Goal: Task Accomplishment & Management: Complete application form

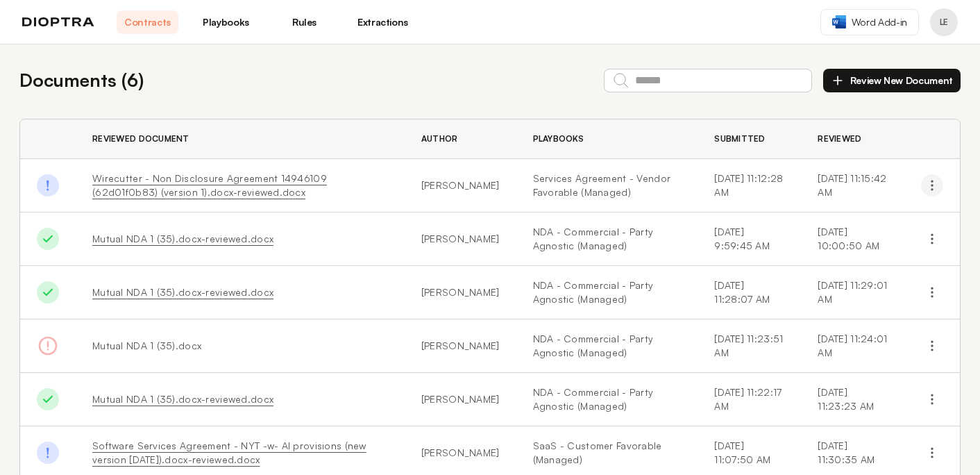
click at [934, 187] on icon "button" at bounding box center [932, 185] width 14 height 14
click at [893, 216] on button "Download Original" at bounding box center [871, 217] width 126 height 25
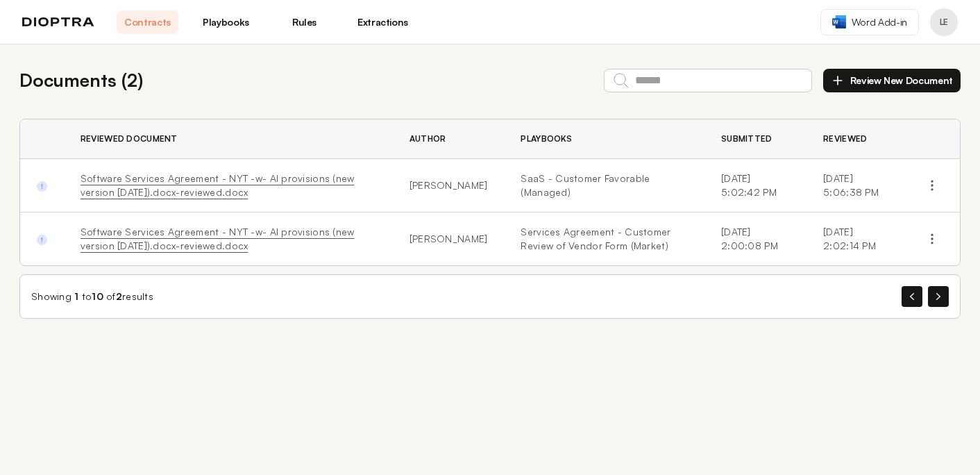
click at [887, 79] on button "Review New Document" at bounding box center [891, 81] width 137 height 24
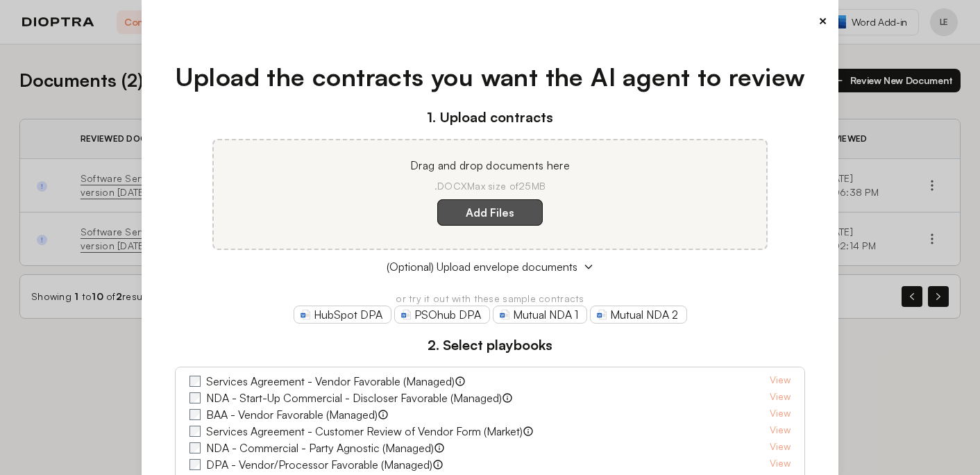
click at [461, 213] on label "Add Files" at bounding box center [489, 212] width 105 height 26
click at [0, 0] on here "Add Files" at bounding box center [0, 0] width 0 height 0
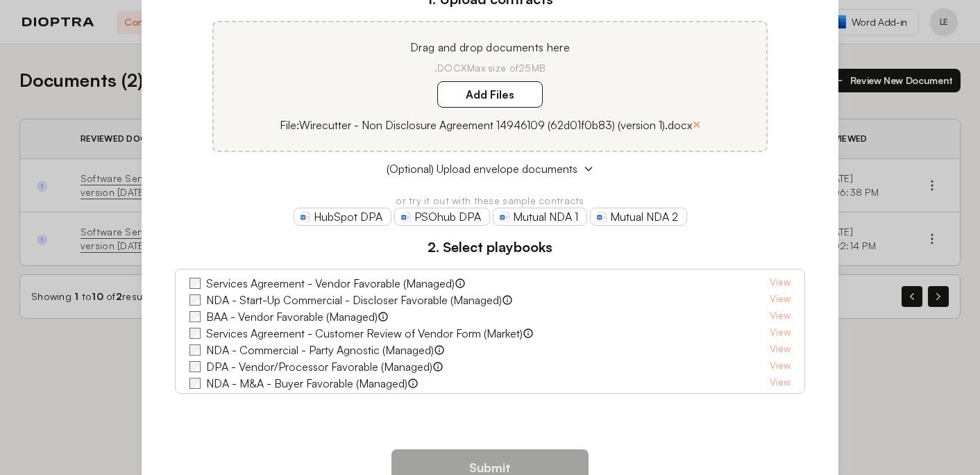
scroll to position [131, 0]
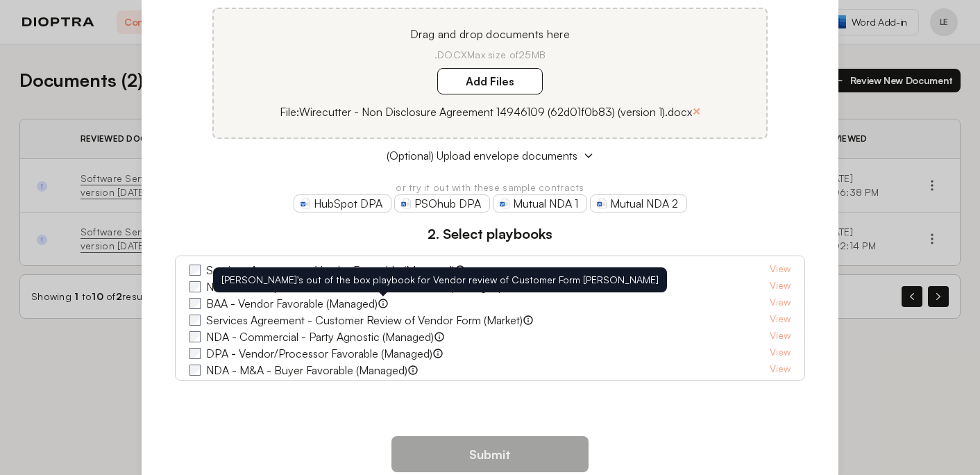
click at [357, 266] on label "Services Agreement - Vendor Favorable (Managed)" at bounding box center [330, 270] width 248 height 17
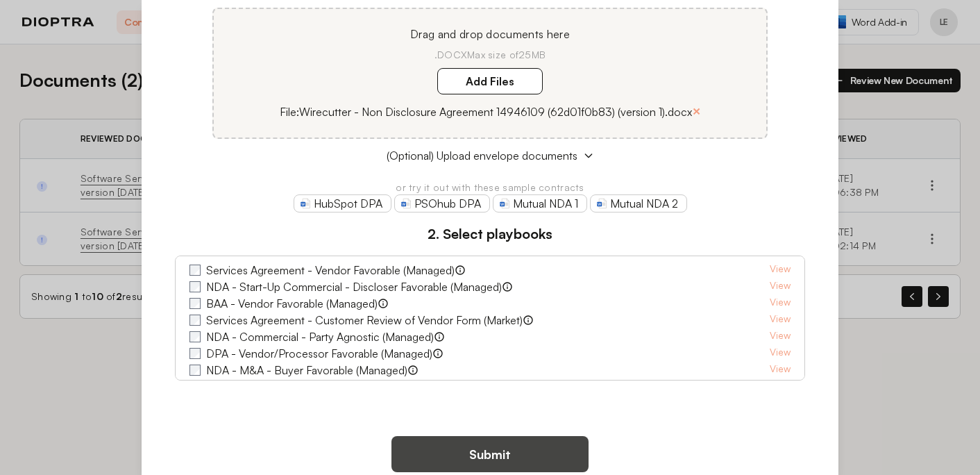
click at [496, 448] on button "Submit" at bounding box center [489, 454] width 197 height 36
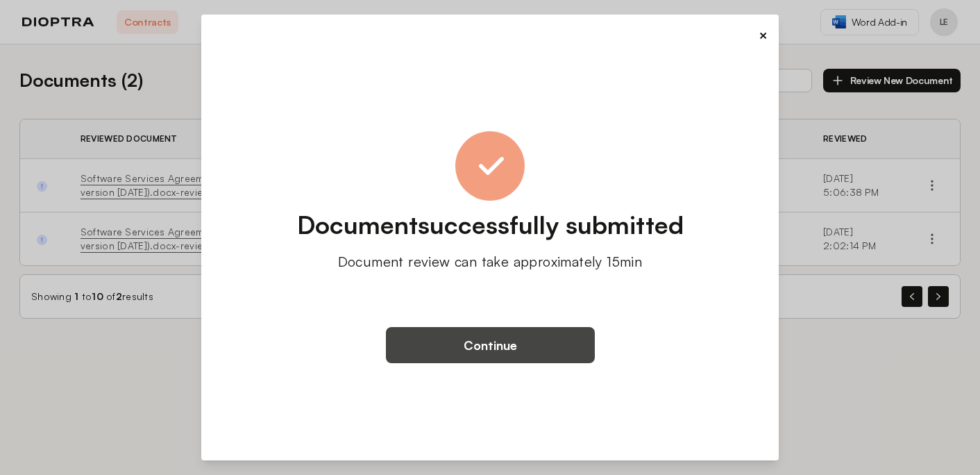
click at [495, 350] on button "Continue" at bounding box center [490, 345] width 209 height 36
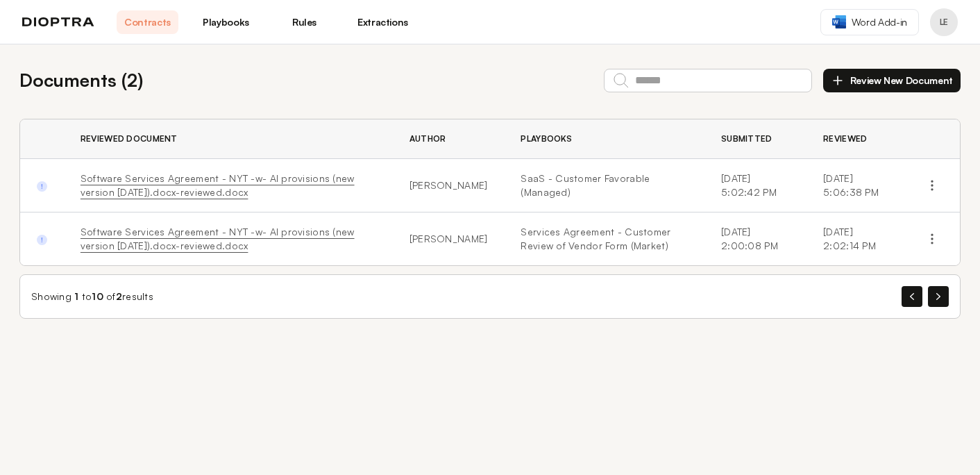
click at [223, 19] on link "Playbooks" at bounding box center [226, 22] width 62 height 24
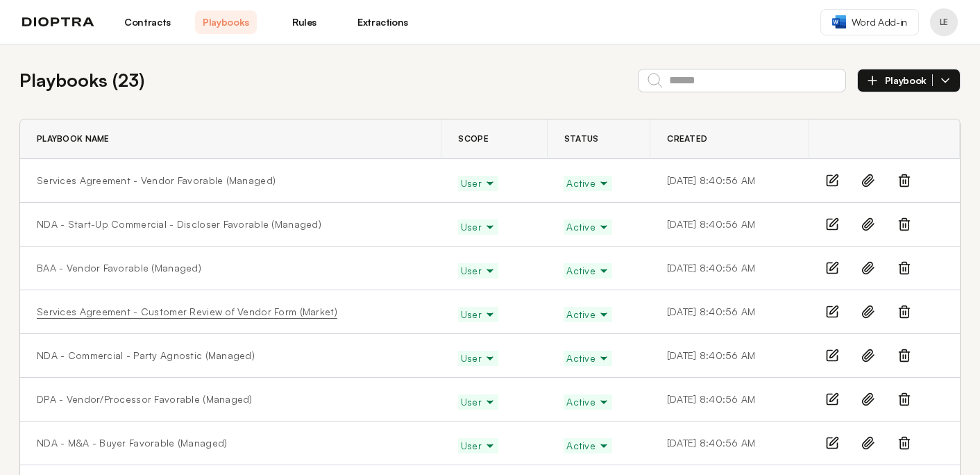
click at [205, 313] on link "Services Agreement - Customer Review of Vendor Form (Market)" at bounding box center [187, 312] width 300 height 14
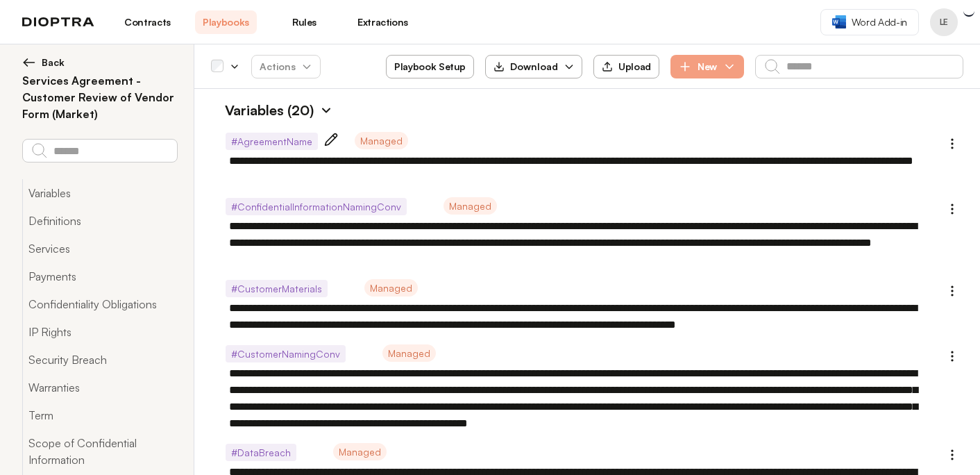
type textarea "*"
click at [713, 75] on button "New" at bounding box center [707, 67] width 74 height 24
click at [213, 22] on link "Playbooks" at bounding box center [226, 22] width 62 height 24
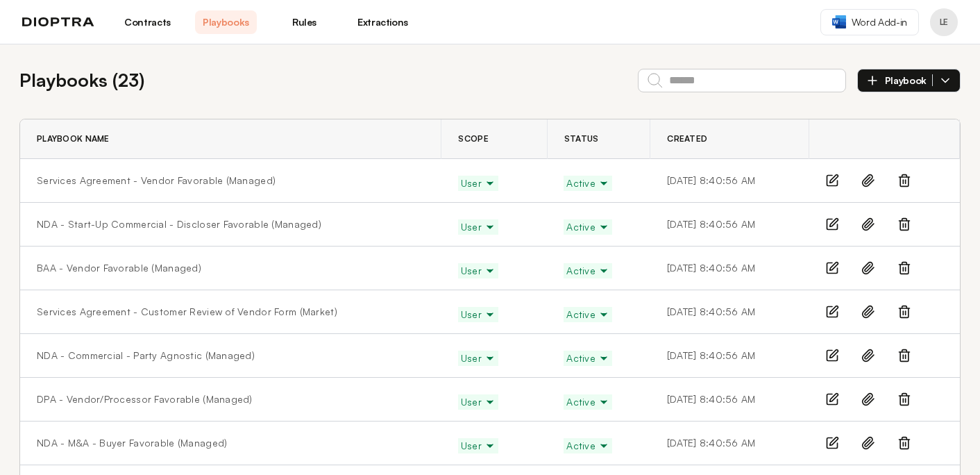
click at [918, 79] on span "Playbook" at bounding box center [909, 80] width 48 height 12
click at [892, 108] on li "Manually" at bounding box center [909, 113] width 102 height 28
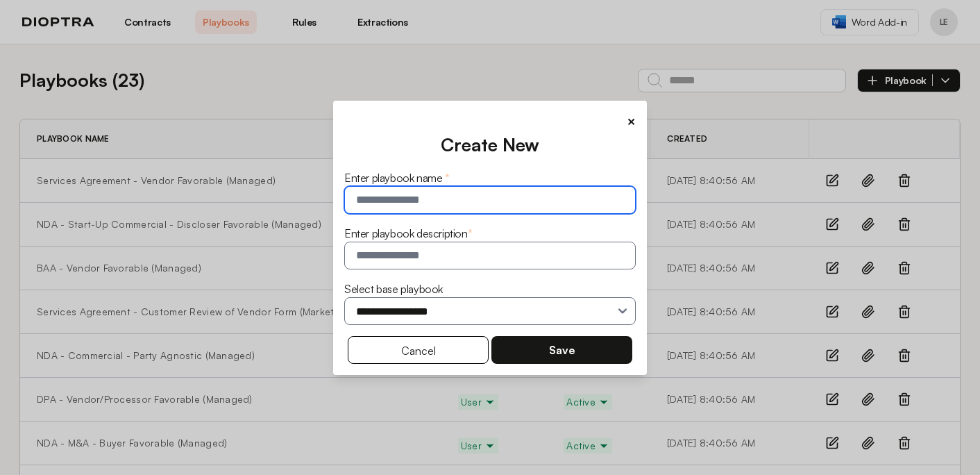
click at [472, 201] on input "text" at bounding box center [489, 200] width 291 height 28
click at [460, 203] on input "**********" at bounding box center [489, 200] width 291 height 28
click at [600, 196] on input "**********" at bounding box center [489, 200] width 291 height 28
type input "**********"
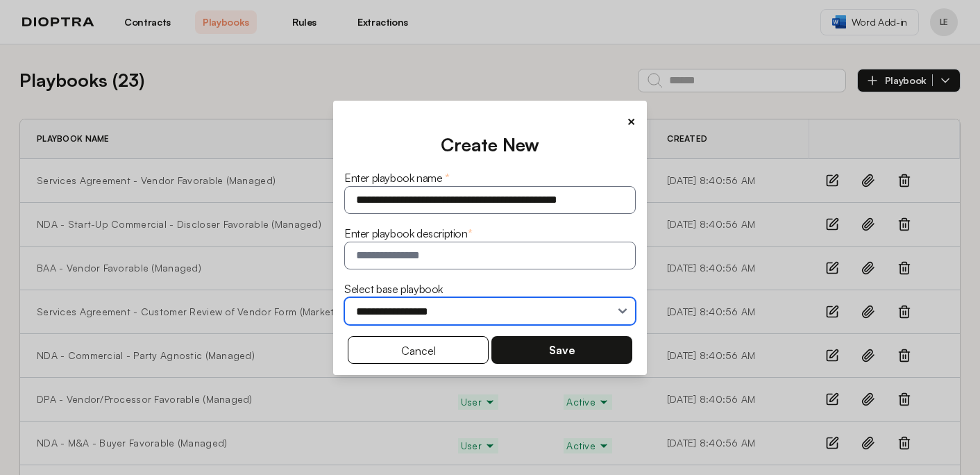
click at [410, 316] on select "**********" at bounding box center [489, 311] width 291 height 28
select select "**********"
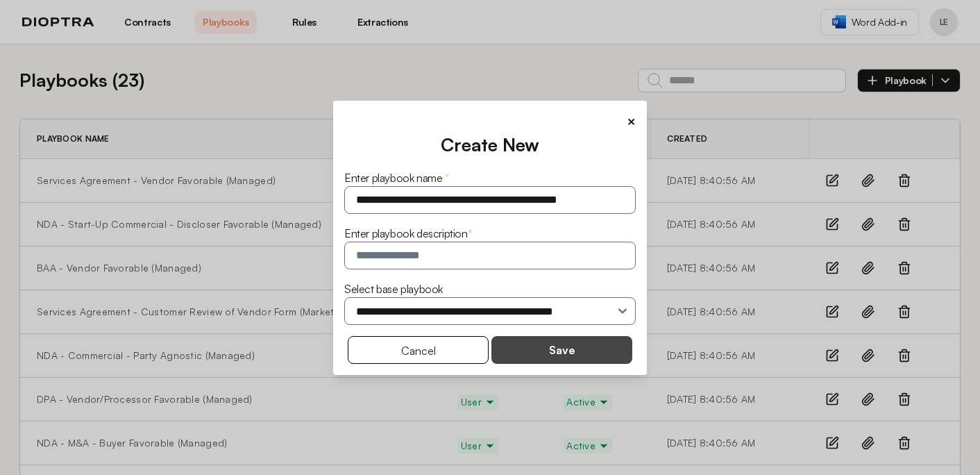
click at [533, 349] on button "Save" at bounding box center [561, 350] width 141 height 28
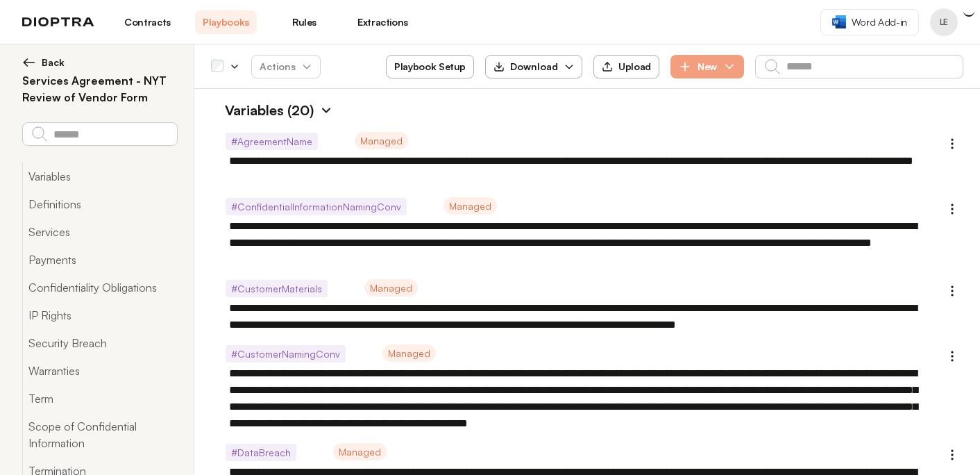
type textarea "*"
click at [40, 62] on button "Back" at bounding box center [99, 63] width 155 height 14
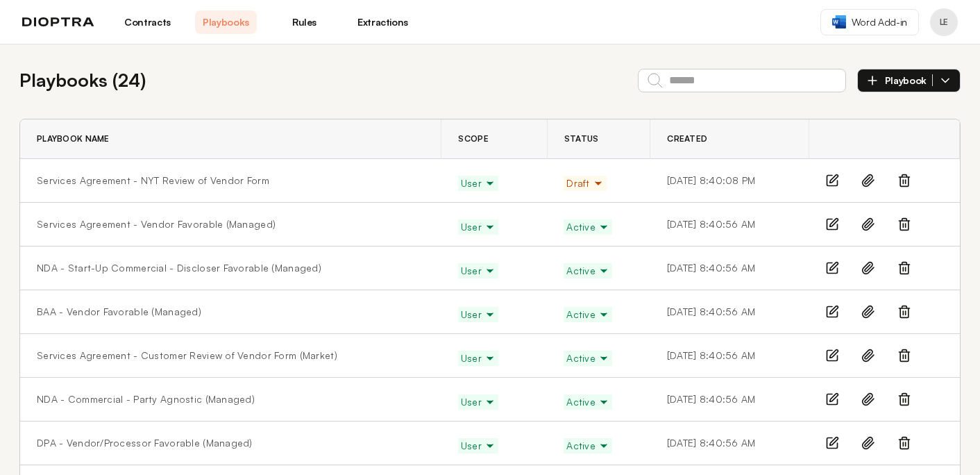
click at [894, 79] on span "Playbook" at bounding box center [909, 80] width 48 height 12
click at [879, 112] on li "Manually" at bounding box center [909, 113] width 102 height 28
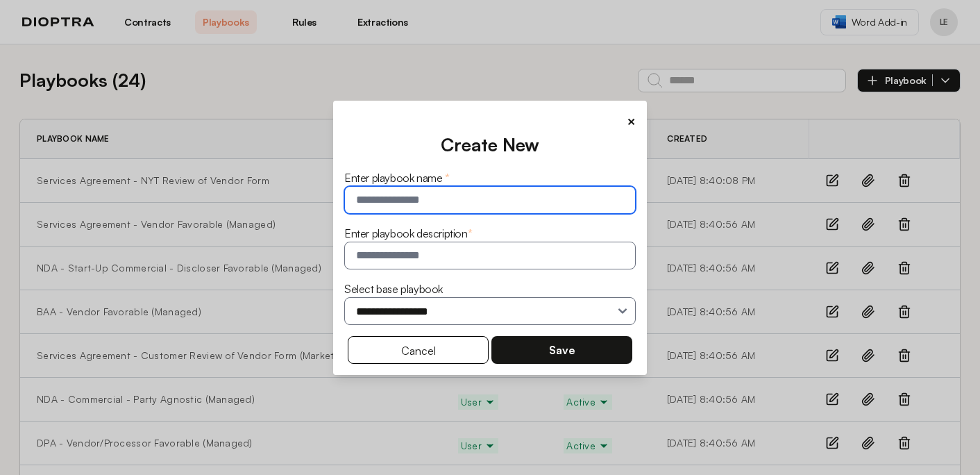
click at [451, 196] on input "text" at bounding box center [489, 200] width 291 height 28
type input "***"
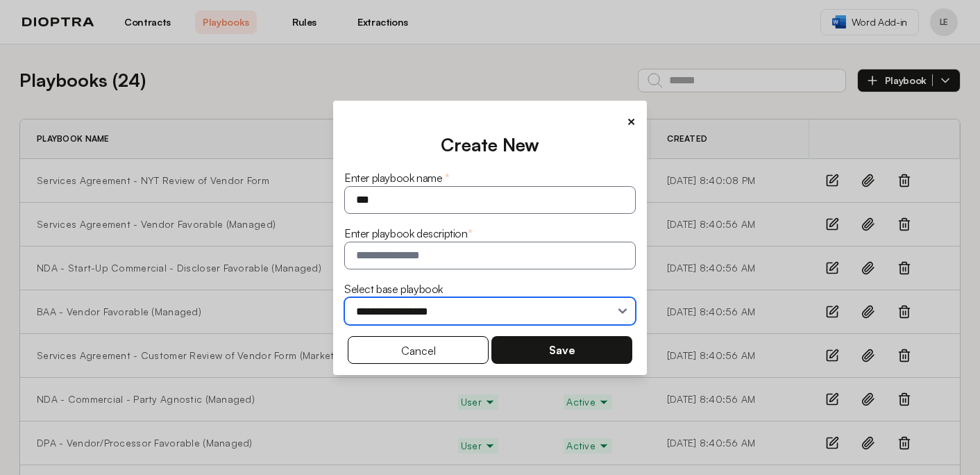
click at [366, 313] on select "**********" at bounding box center [489, 311] width 291 height 28
select select "**********"
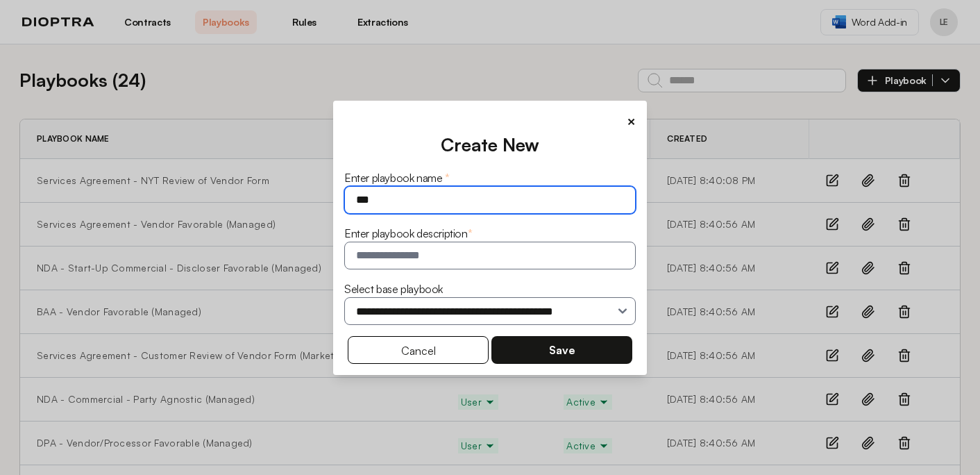
click at [366, 198] on input "***" at bounding box center [489, 200] width 291 height 28
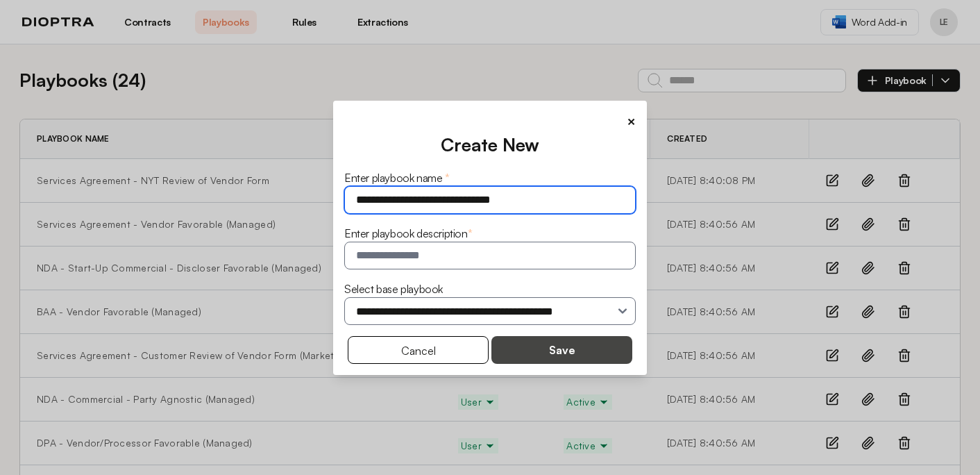
type input "**********"
click at [539, 348] on button "Save" at bounding box center [561, 350] width 141 height 28
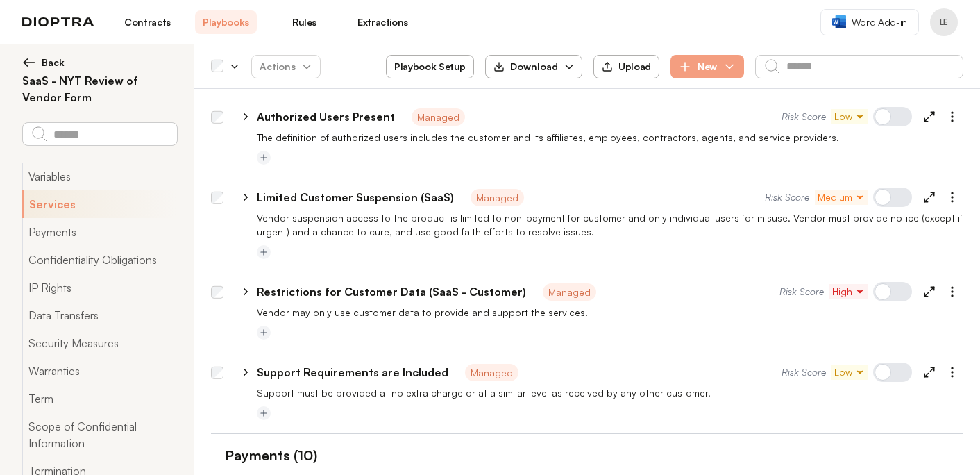
scroll to position [1766, 0]
click at [956, 372] on icon "button" at bounding box center [952, 371] width 14 height 14
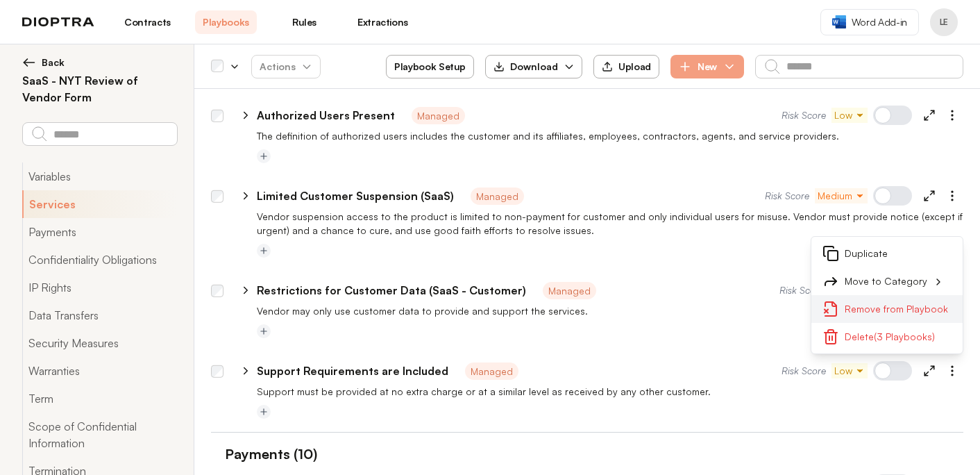
click at [924, 305] on button "Remove from Playbook" at bounding box center [886, 309] width 151 height 28
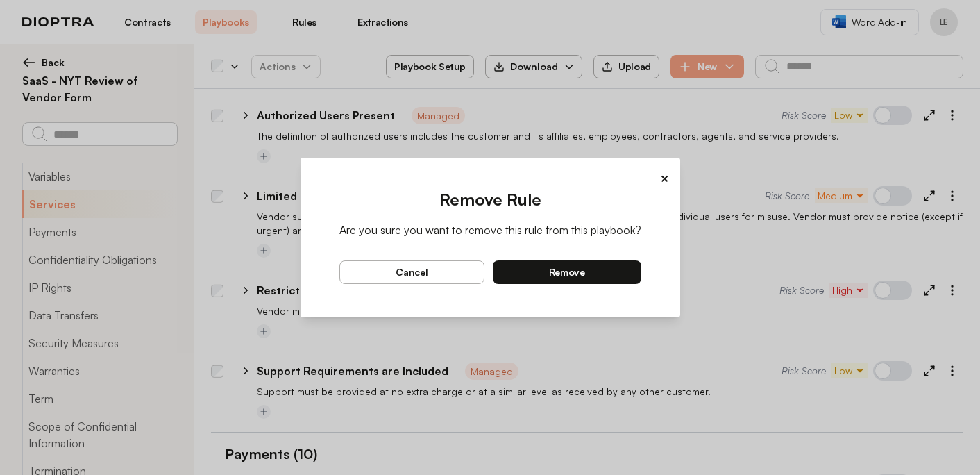
click at [559, 269] on span "remove" at bounding box center [567, 272] width 36 height 12
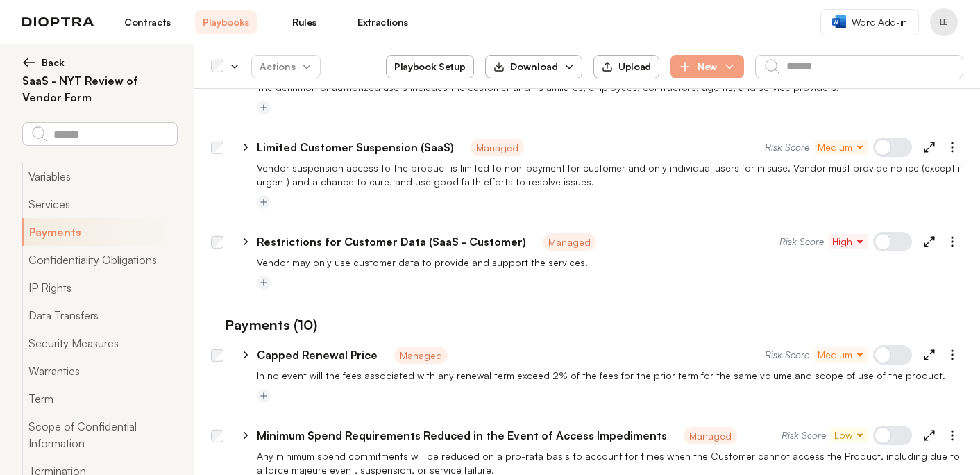
scroll to position [1821, 0]
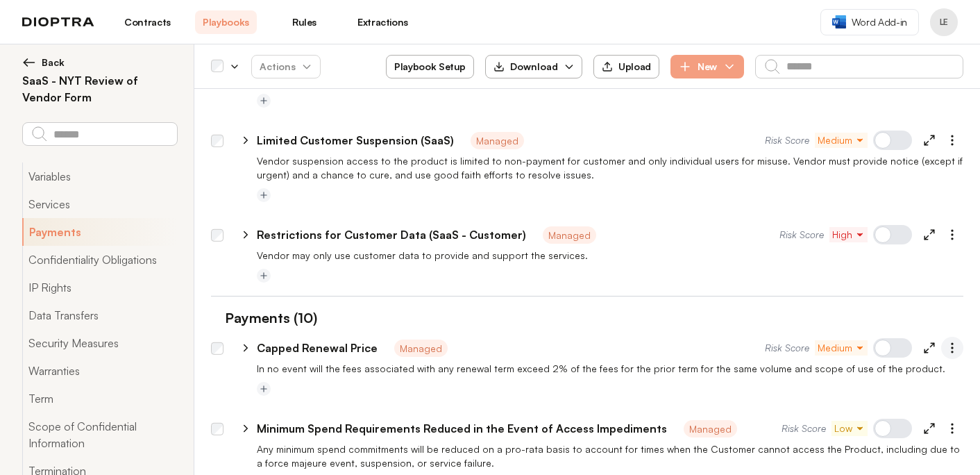
click at [958, 343] on icon "button" at bounding box center [952, 348] width 14 height 14
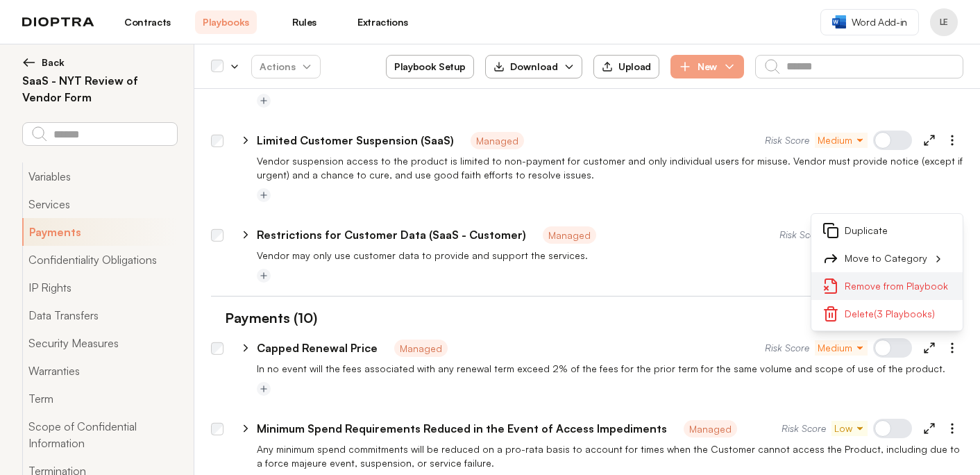
click at [908, 284] on button "Remove from Playbook" at bounding box center [886, 286] width 151 height 28
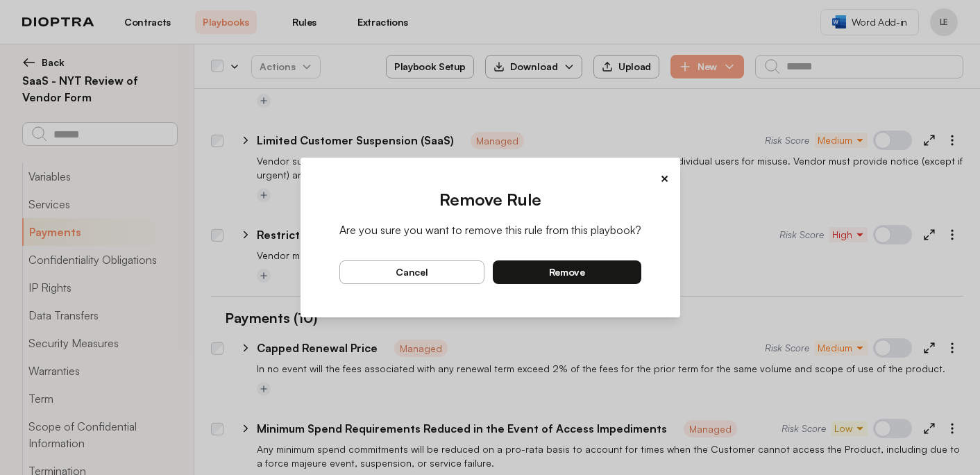
click at [606, 269] on button "remove" at bounding box center [567, 272] width 148 height 24
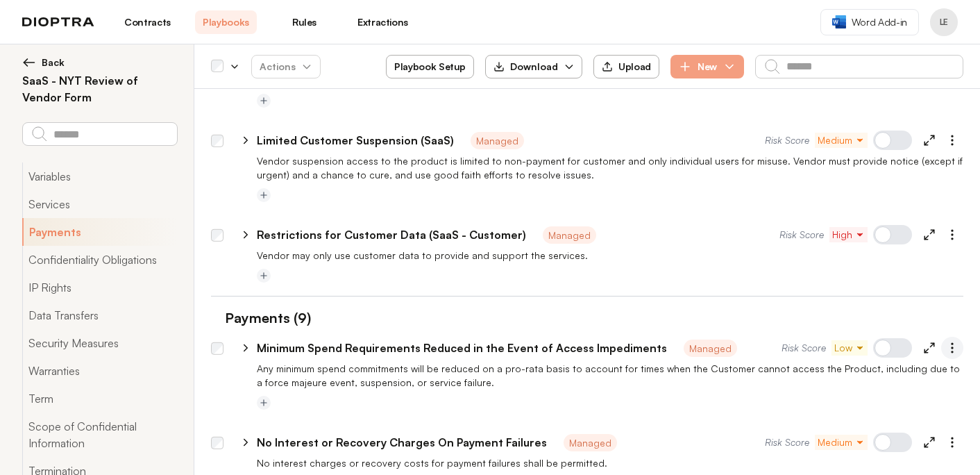
click at [951, 349] on icon "button" at bounding box center [952, 348] width 14 height 14
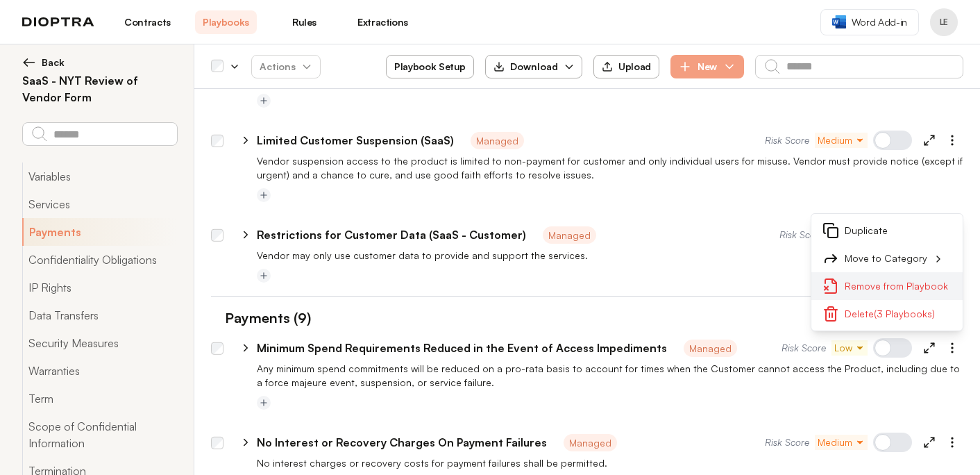
click at [900, 286] on button "Remove from Playbook" at bounding box center [886, 286] width 151 height 28
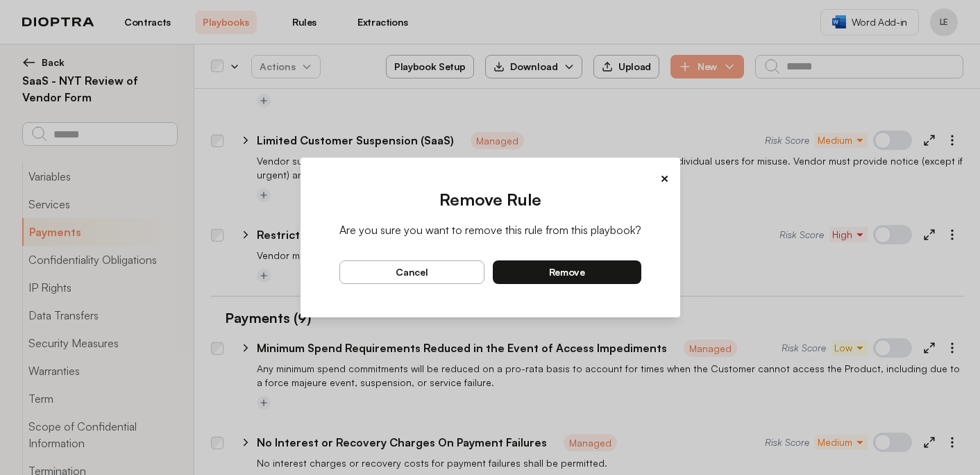
click at [448, 282] on button "cancel" at bounding box center [412, 272] width 146 height 24
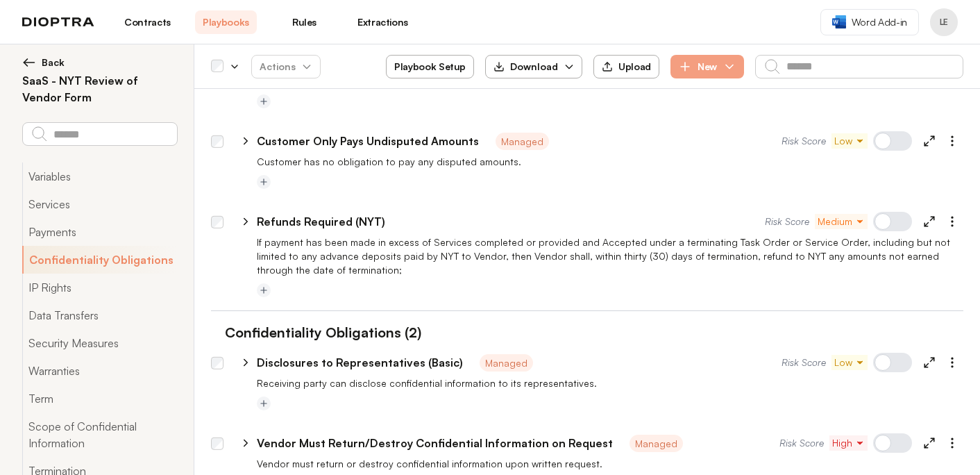
scroll to position [2622, 0]
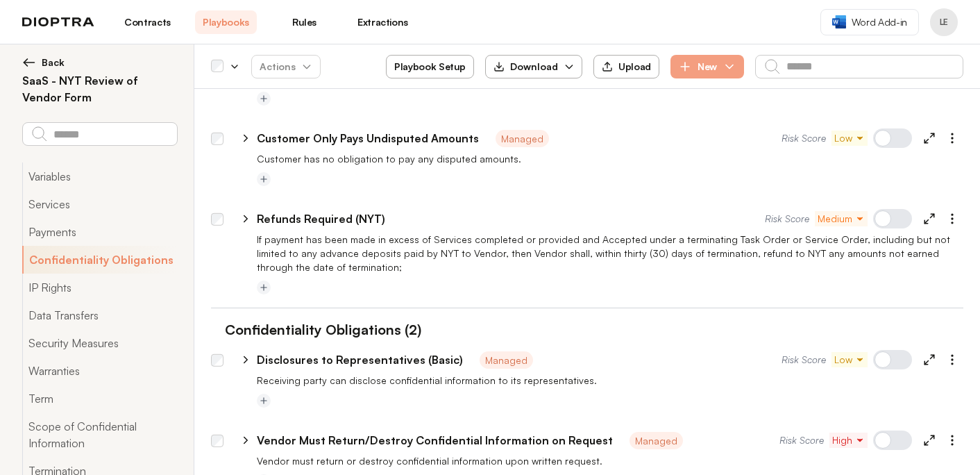
click at [32, 60] on img at bounding box center [29, 63] width 14 height 14
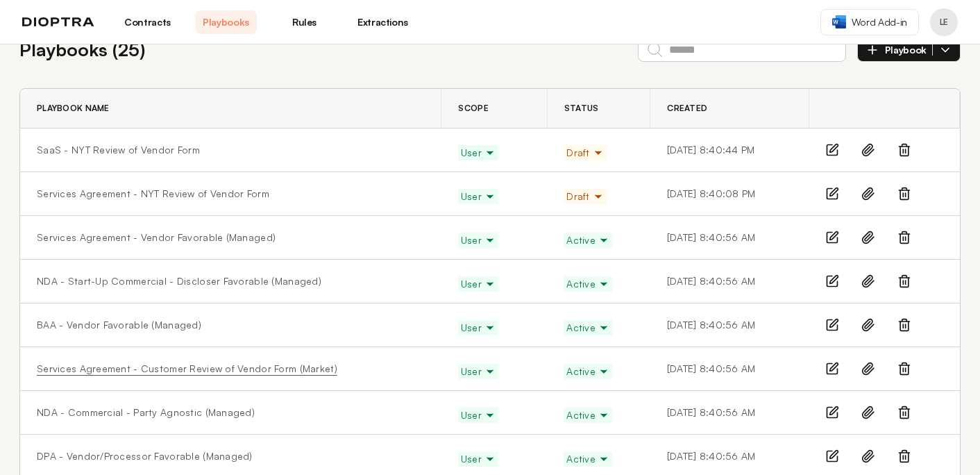
scroll to position [37, 0]
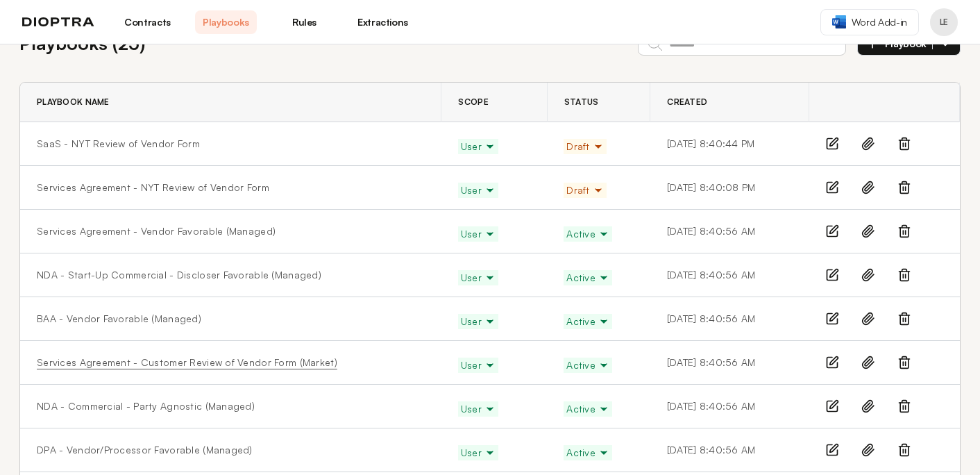
click at [165, 362] on link "Services Agreement - Customer Review of Vendor Form (Market)" at bounding box center [187, 362] width 300 height 14
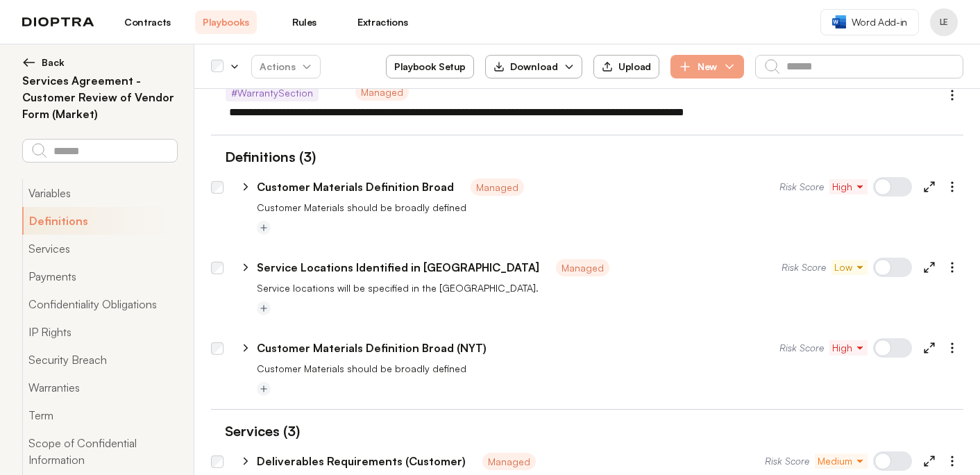
scroll to position [1377, 0]
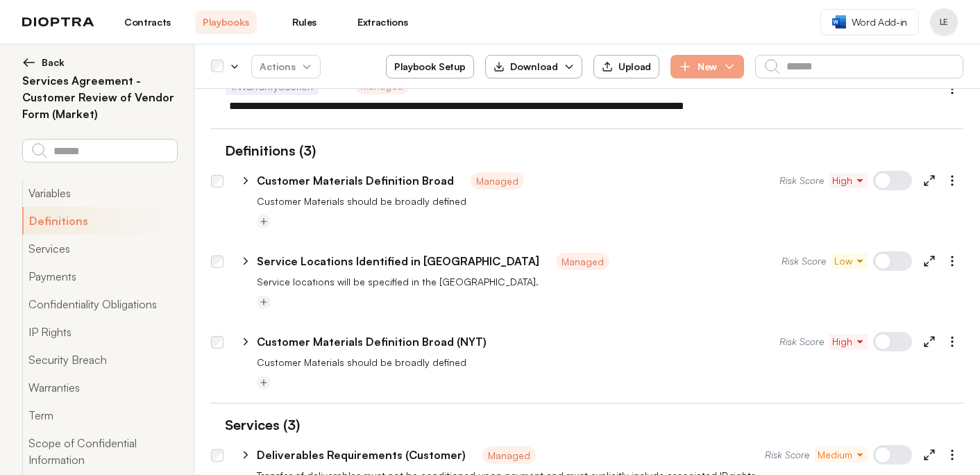
click at [895, 185] on div at bounding box center [892, 180] width 39 height 19
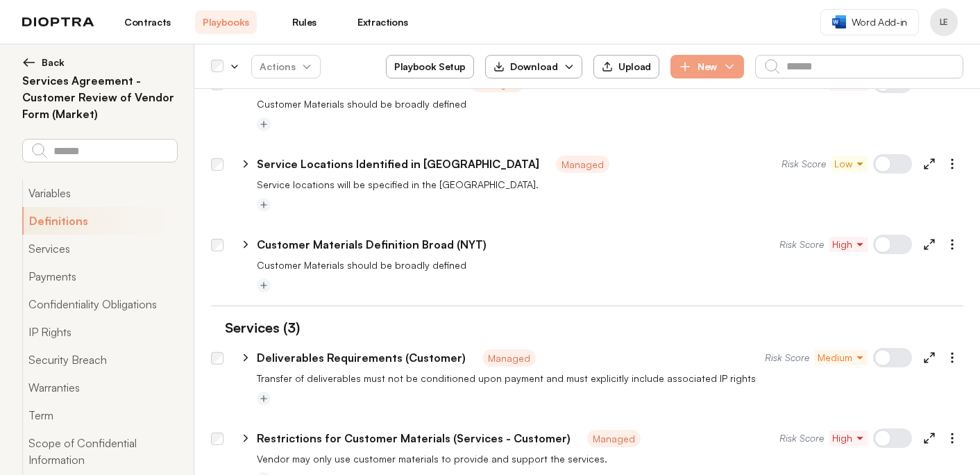
scroll to position [1481, 0]
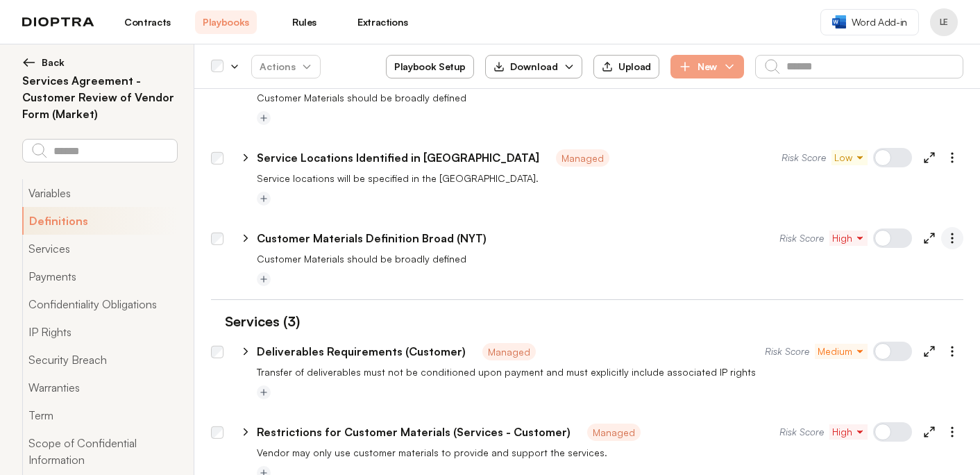
click at [952, 237] on circle "button" at bounding box center [951, 237] width 1 height 1
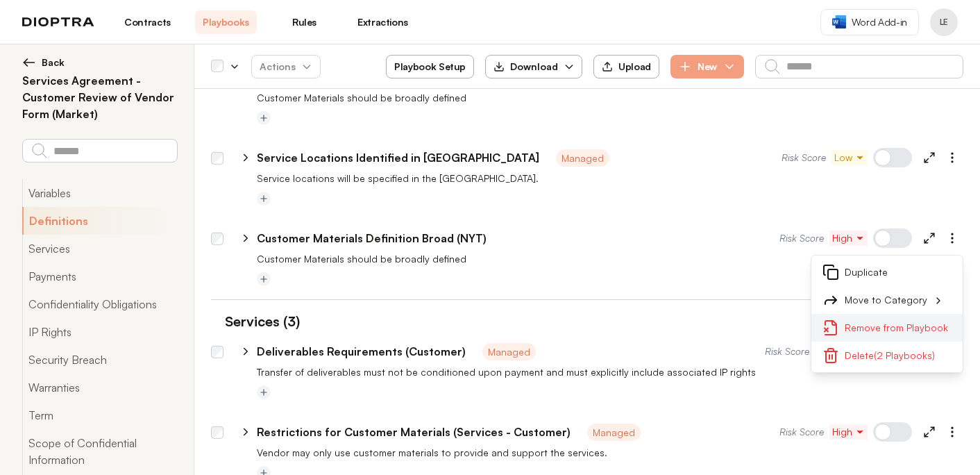
click at [879, 332] on button "Remove from Playbook" at bounding box center [886, 328] width 151 height 28
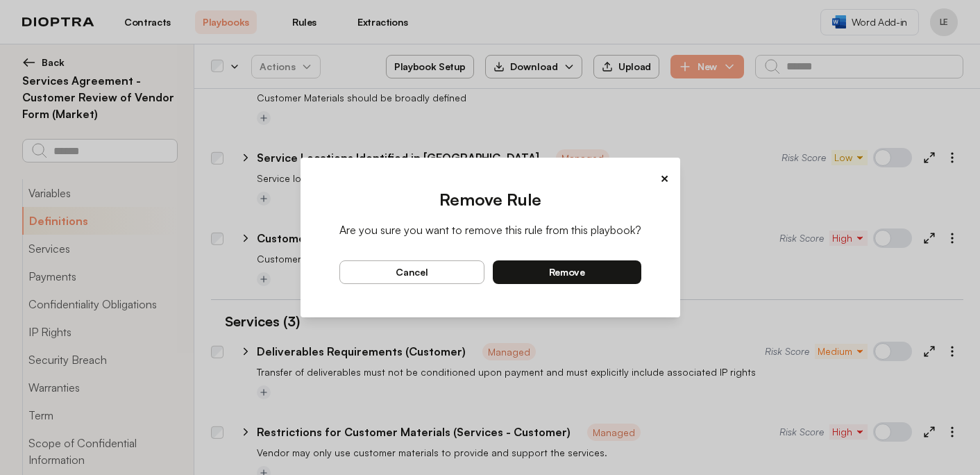
click at [617, 275] on button "remove" at bounding box center [567, 272] width 148 height 24
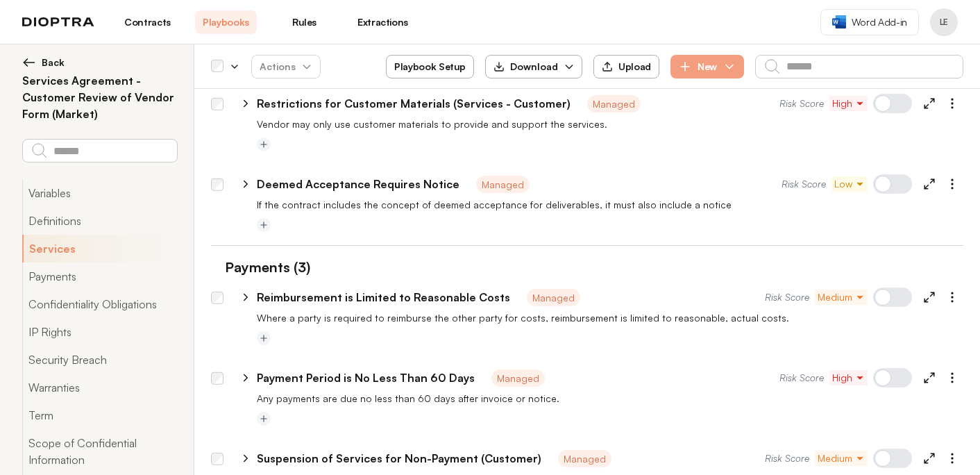
scroll to position [1735, 0]
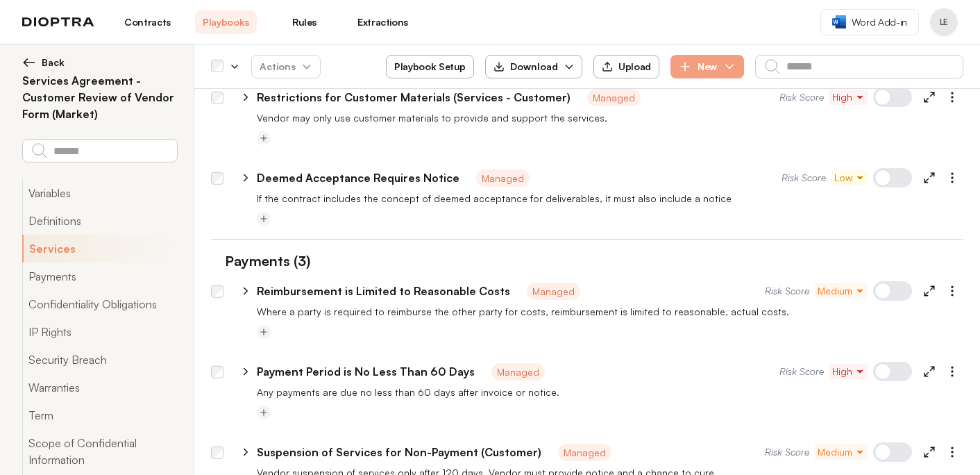
click at [894, 288] on div at bounding box center [892, 290] width 39 height 19
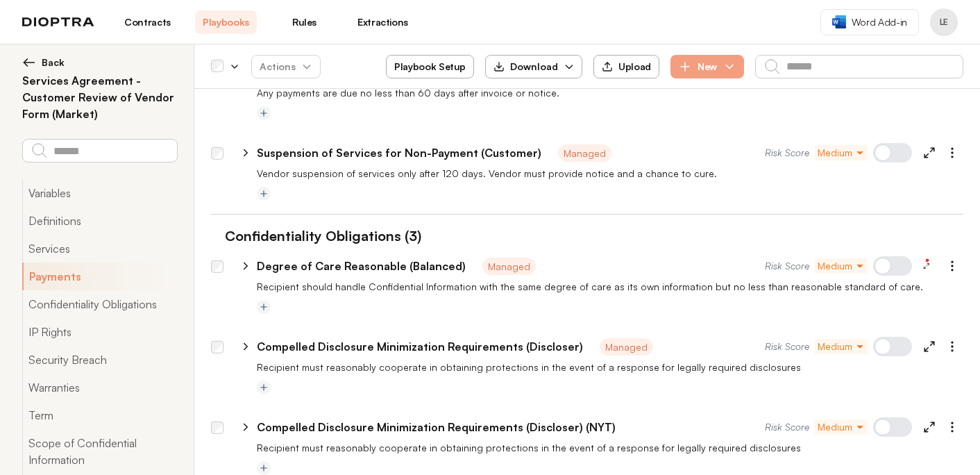
scroll to position [2037, 0]
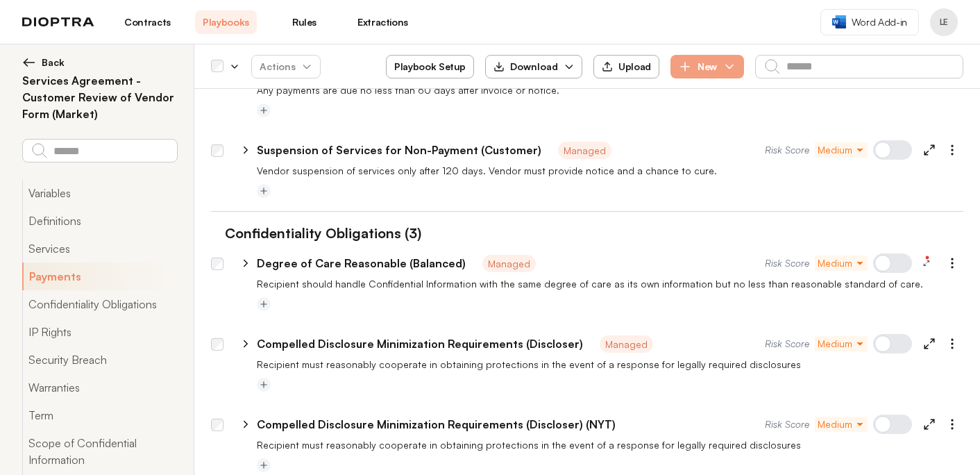
click at [885, 357] on p "Recipient must reasonably cooperate in obtaining protections in the event of a …" at bounding box center [610, 364] width 706 height 14
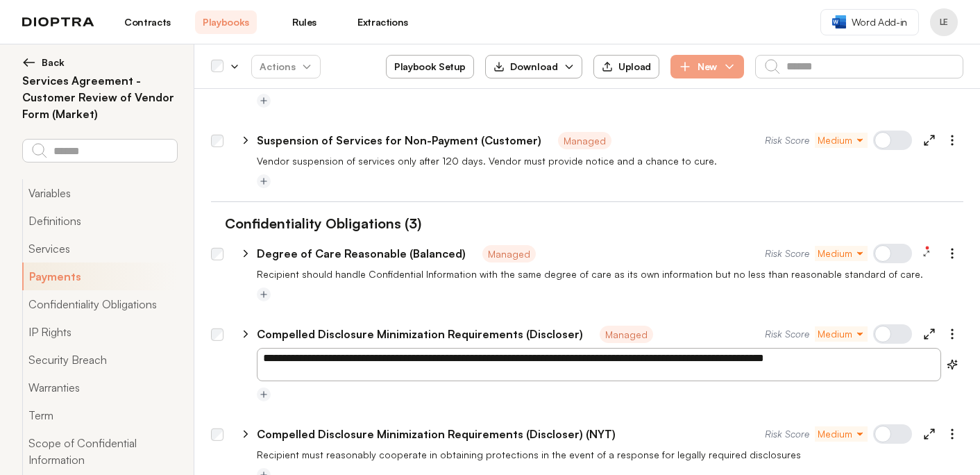
scroll to position [2048, 0]
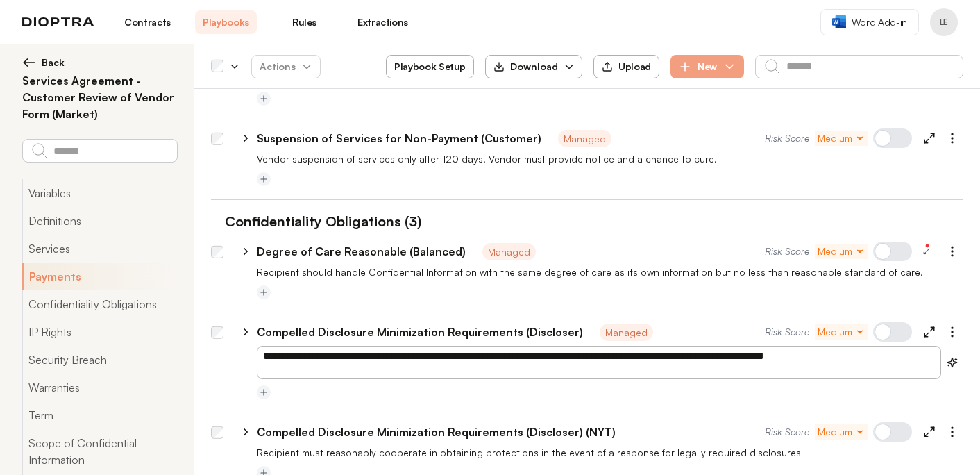
click at [894, 334] on div at bounding box center [892, 331] width 39 height 19
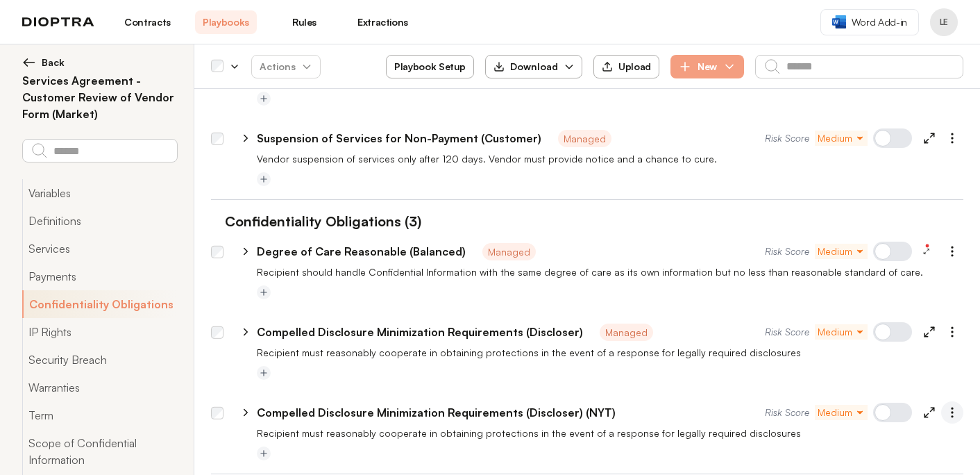
click at [955, 416] on icon "button" at bounding box center [952, 412] width 14 height 14
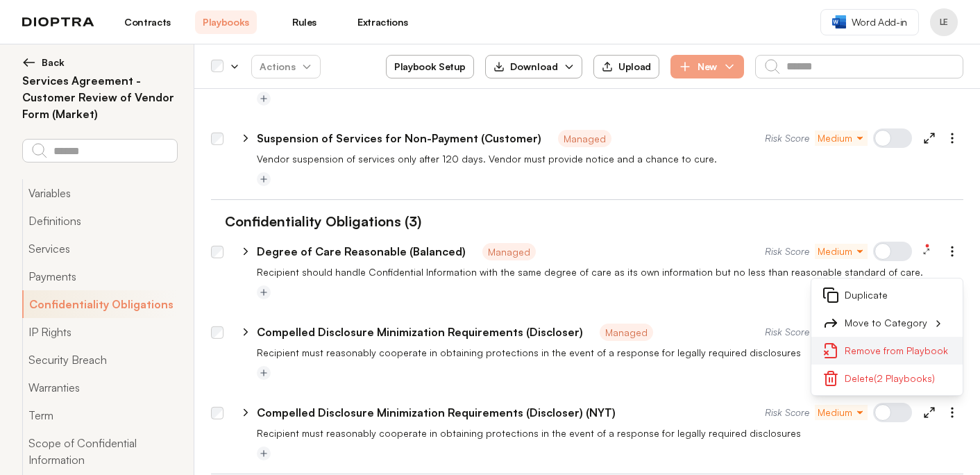
click at [912, 355] on button "Remove from Playbook" at bounding box center [886, 351] width 151 height 28
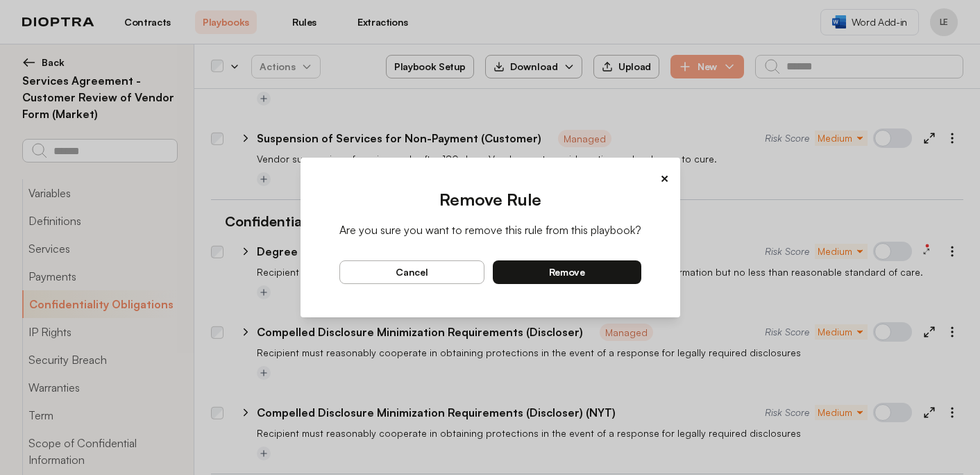
click at [624, 274] on button "remove" at bounding box center [567, 272] width 148 height 24
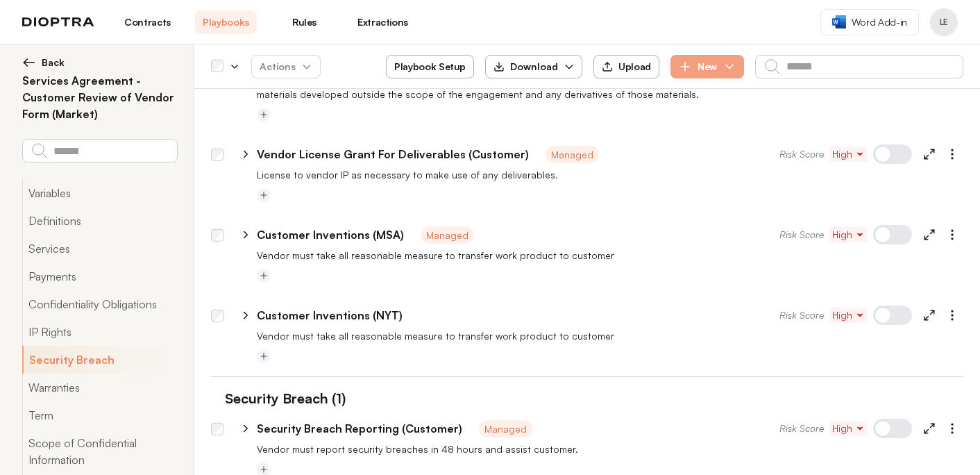
scroll to position [2517, 0]
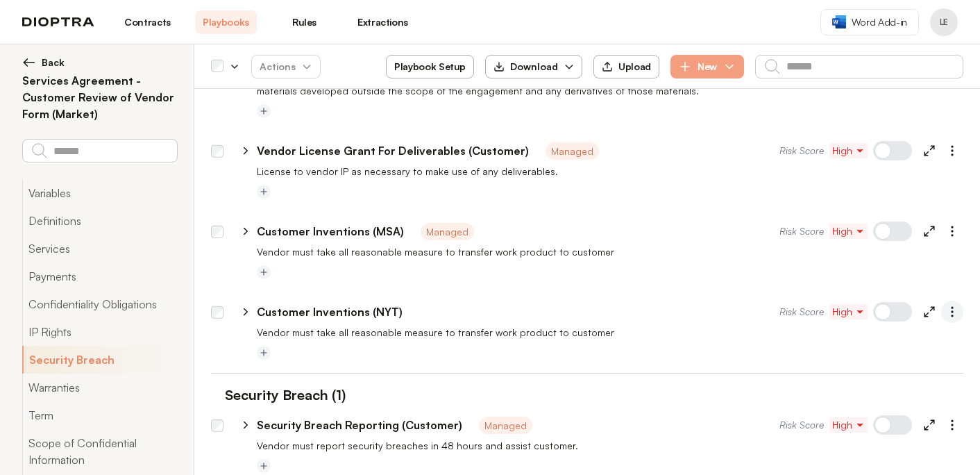
click at [947, 311] on icon "button" at bounding box center [952, 312] width 14 height 14
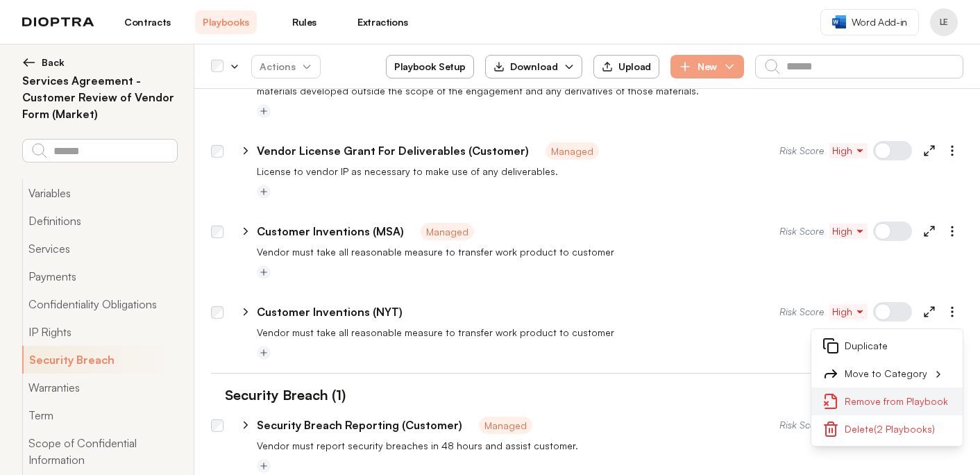
click at [887, 403] on button "Remove from Playbook" at bounding box center [886, 401] width 151 height 28
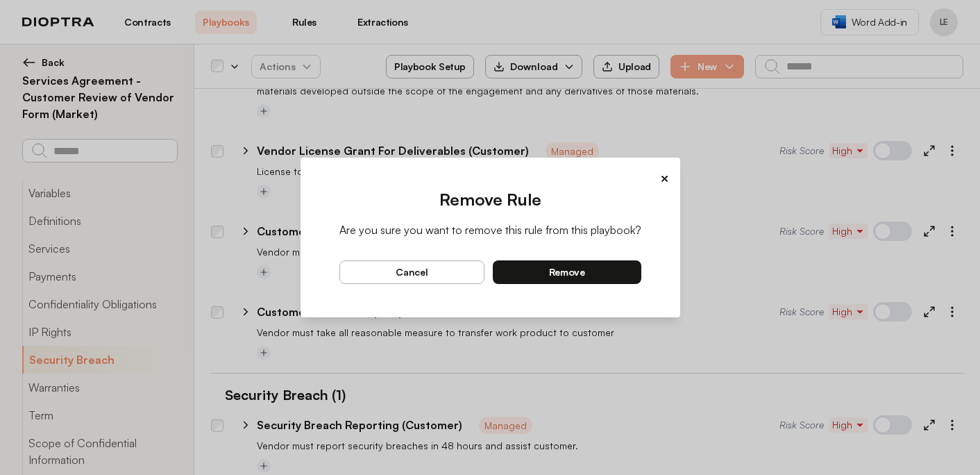
click at [613, 274] on button "remove" at bounding box center [567, 272] width 148 height 24
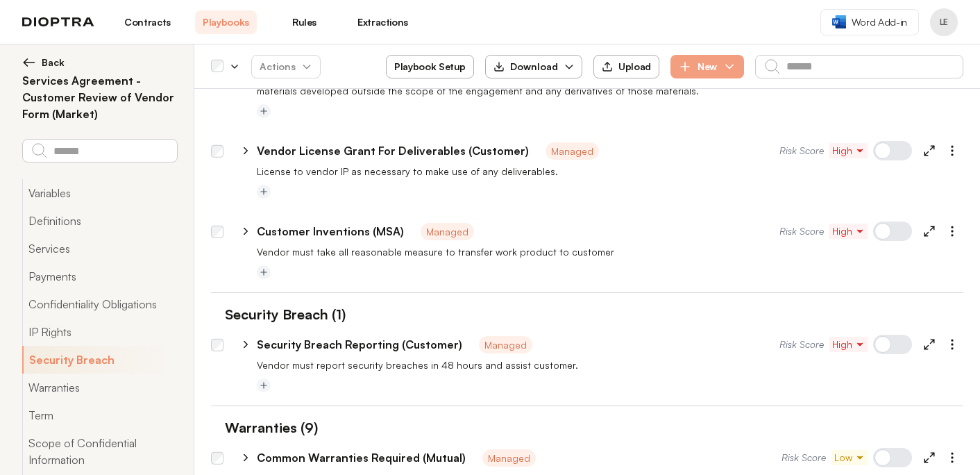
click at [890, 231] on div at bounding box center [892, 230] width 39 height 19
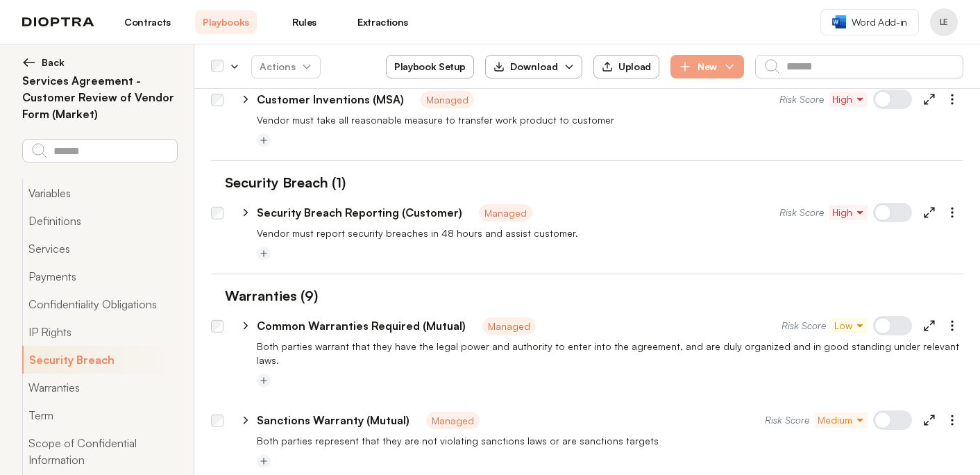
scroll to position [2652, 0]
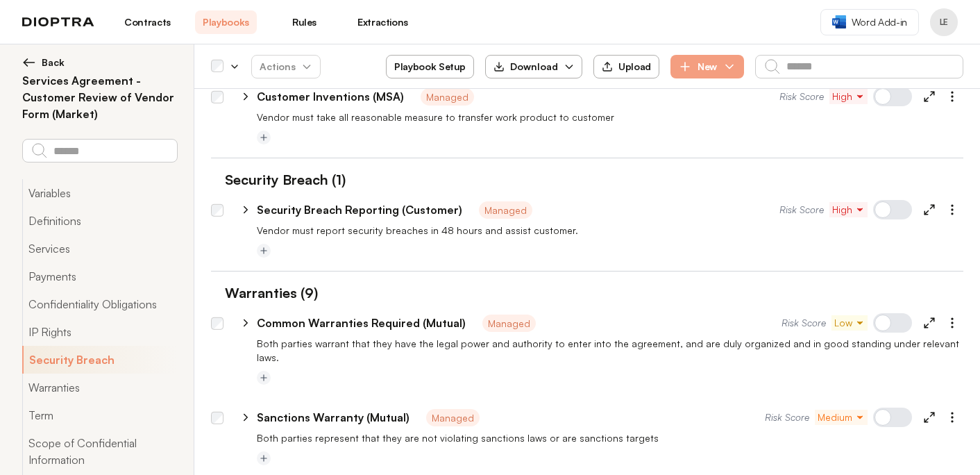
click at [895, 210] on div at bounding box center [892, 209] width 39 height 19
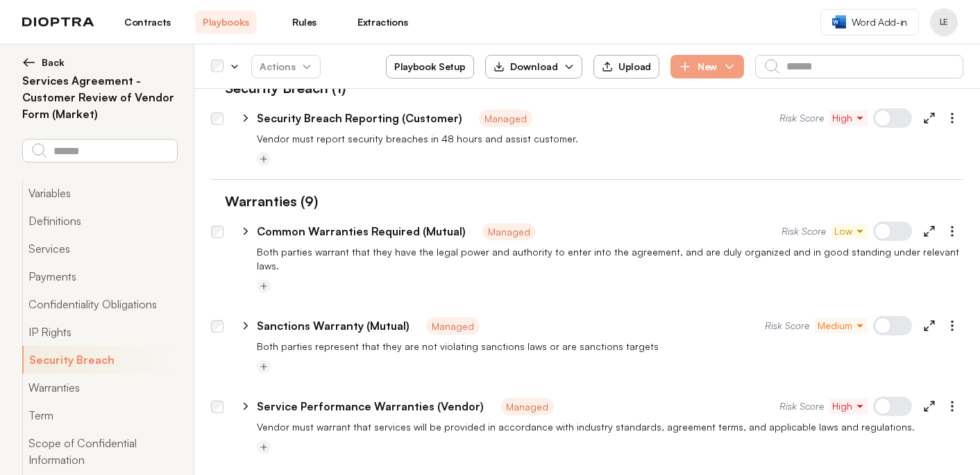
click at [899, 227] on div at bounding box center [892, 230] width 39 height 19
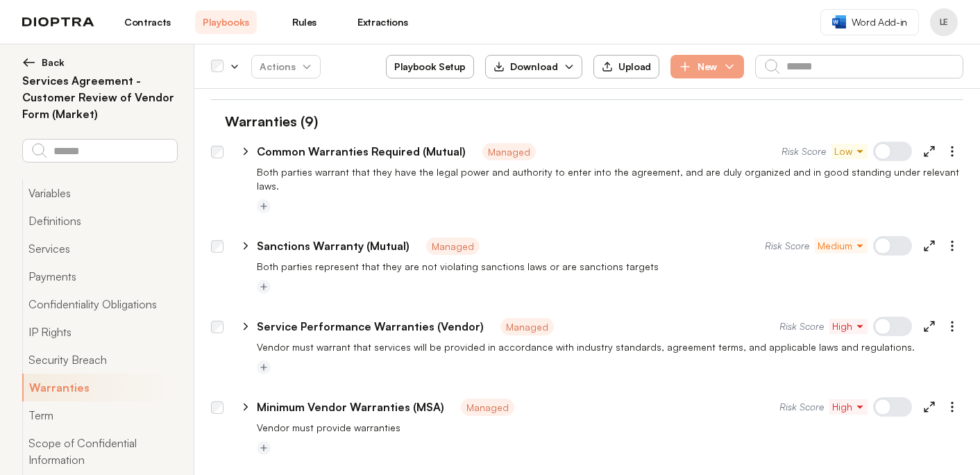
click at [897, 243] on div "**********" at bounding box center [593, 242] width 740 height 33
click at [897, 236] on div at bounding box center [892, 245] width 39 height 19
click at [901, 316] on div at bounding box center [892, 325] width 39 height 19
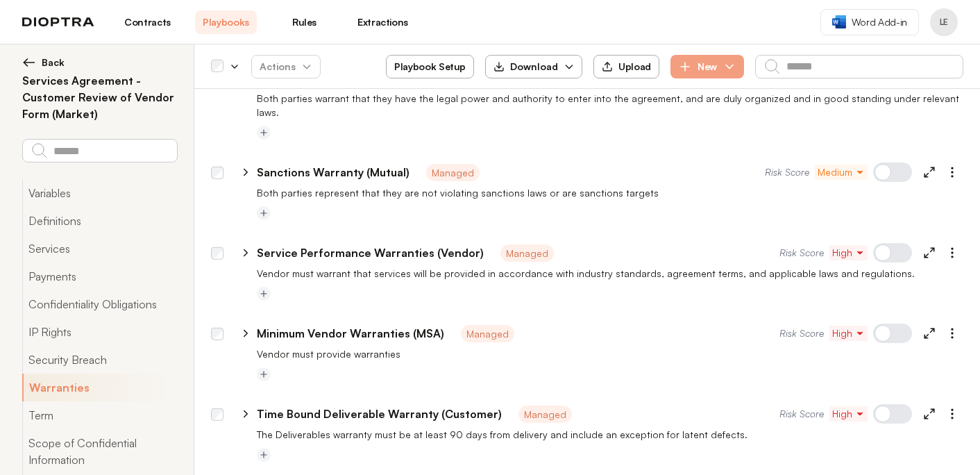
scroll to position [2901, 0]
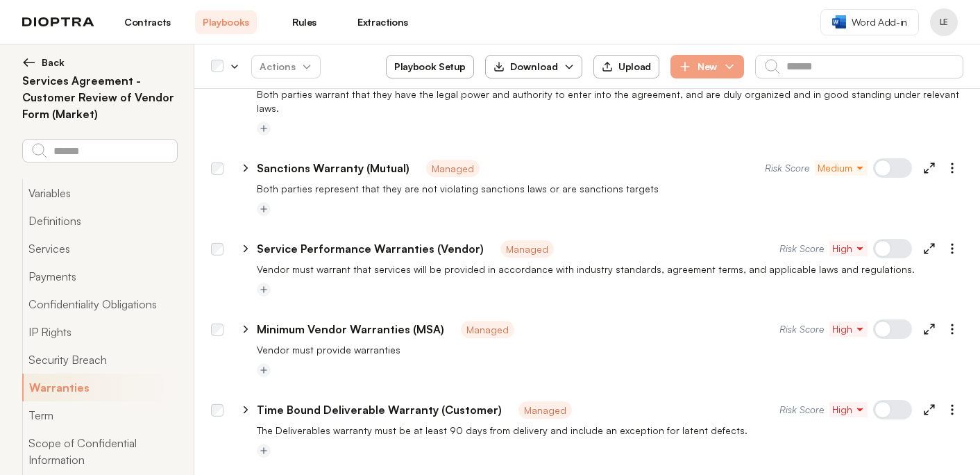
click at [895, 321] on div at bounding box center [892, 328] width 39 height 19
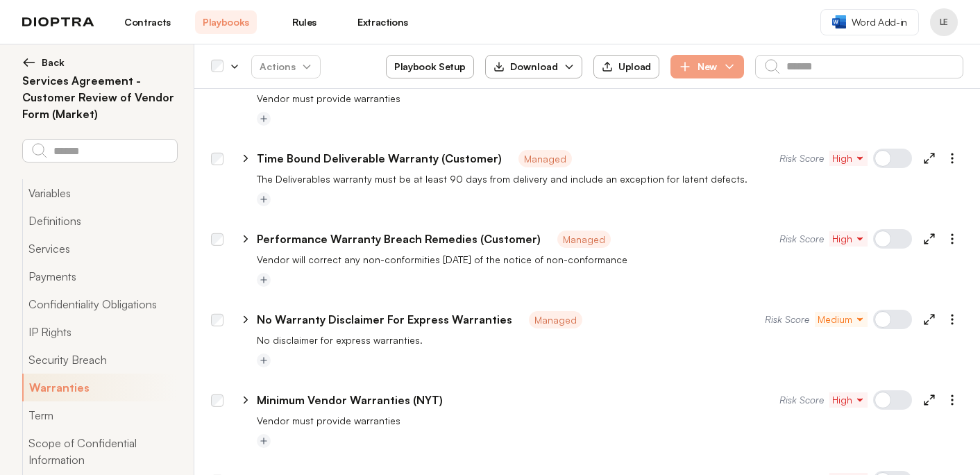
scroll to position [3160, 0]
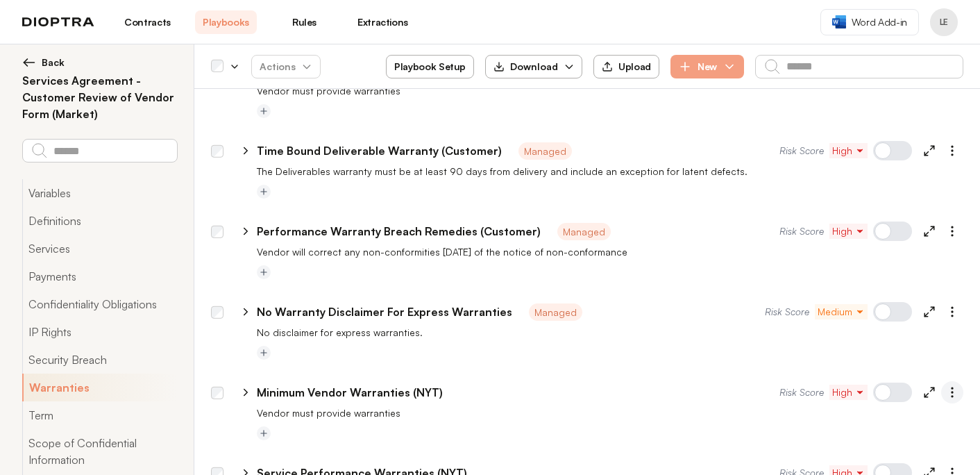
click at [957, 385] on icon "button" at bounding box center [952, 392] width 14 height 14
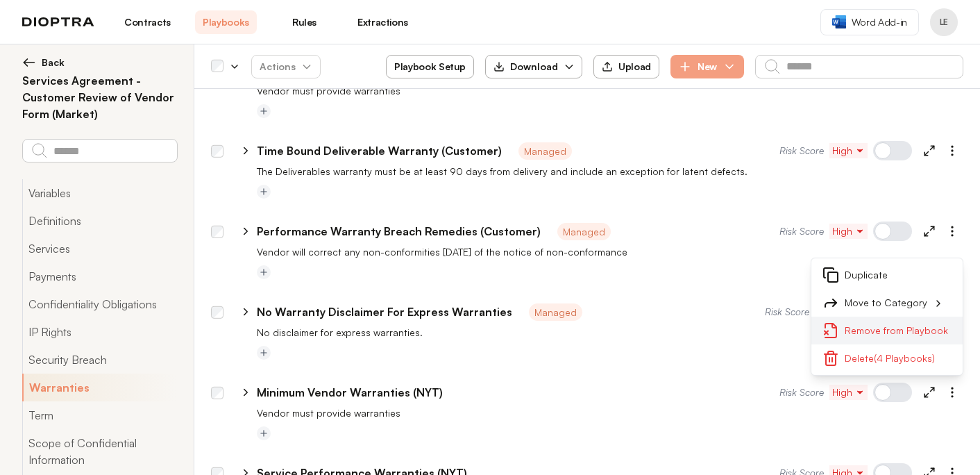
click at [912, 316] on button "Remove from Playbook" at bounding box center [886, 330] width 151 height 28
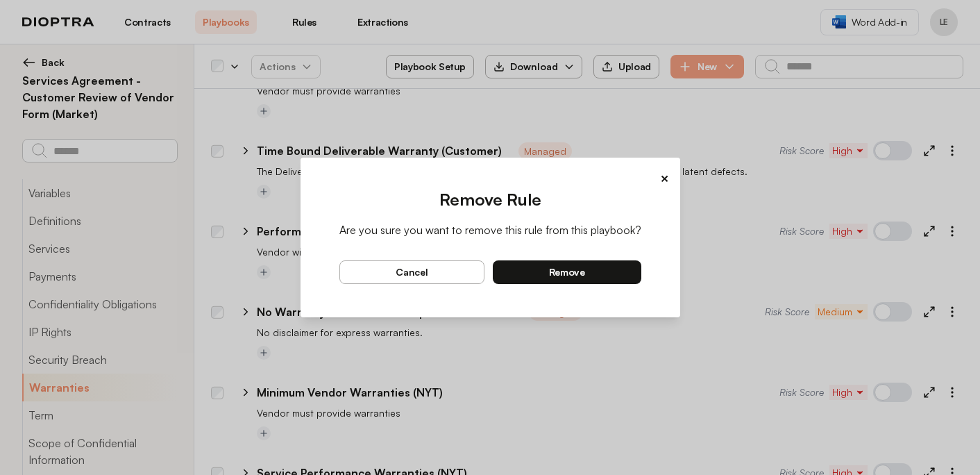
click at [595, 267] on button "remove" at bounding box center [567, 272] width 148 height 24
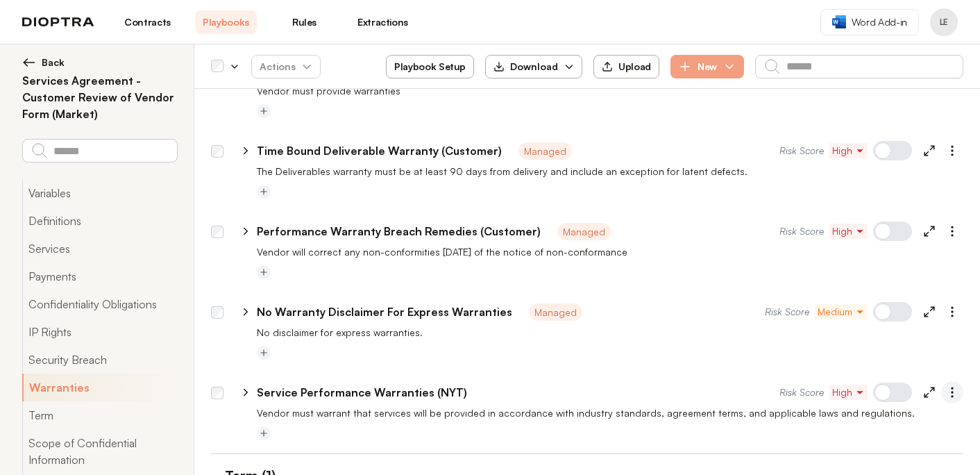
click at [953, 385] on icon "button" at bounding box center [952, 392] width 14 height 14
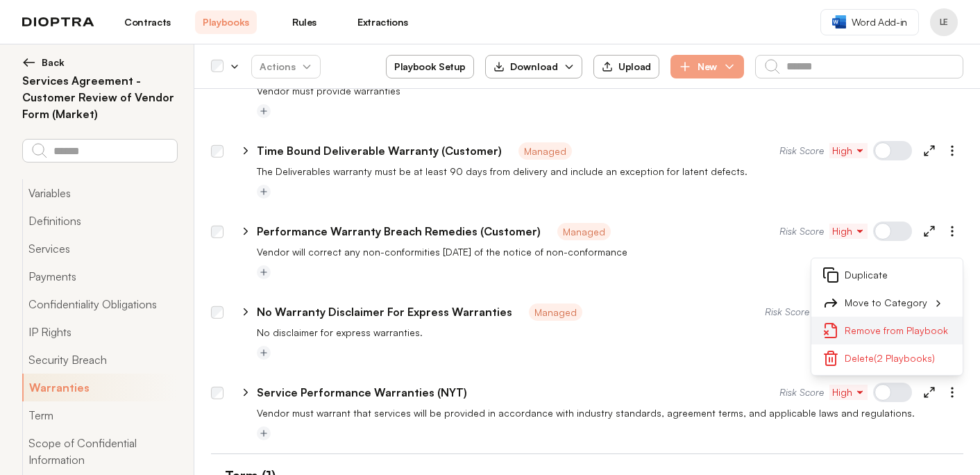
click at [869, 316] on button "Remove from Playbook" at bounding box center [886, 330] width 151 height 28
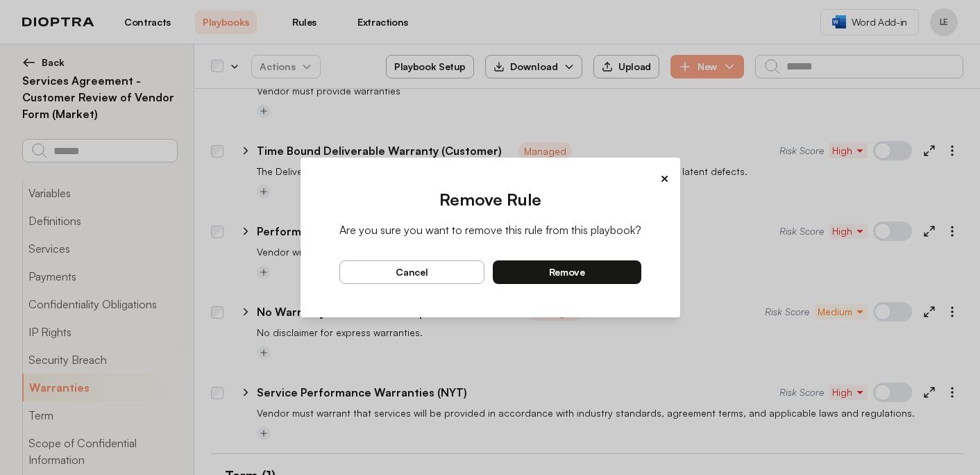
click at [598, 270] on button "remove" at bounding box center [567, 272] width 148 height 24
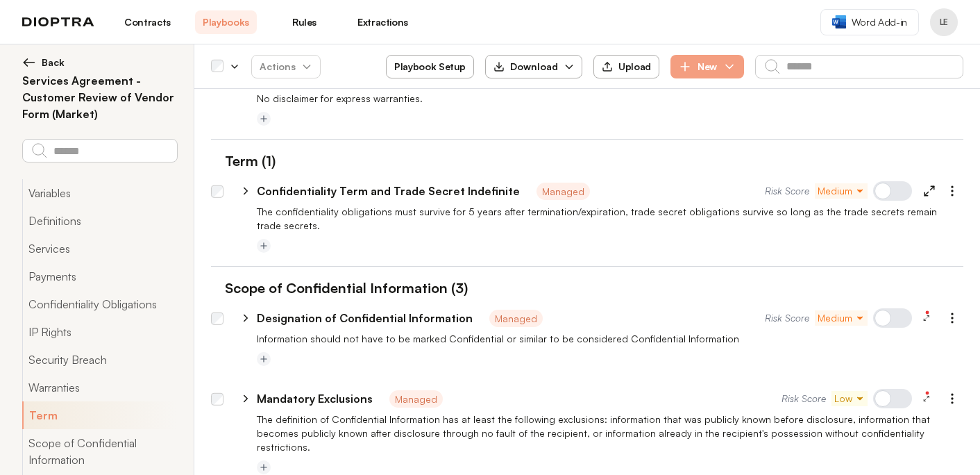
scroll to position [3405, 0]
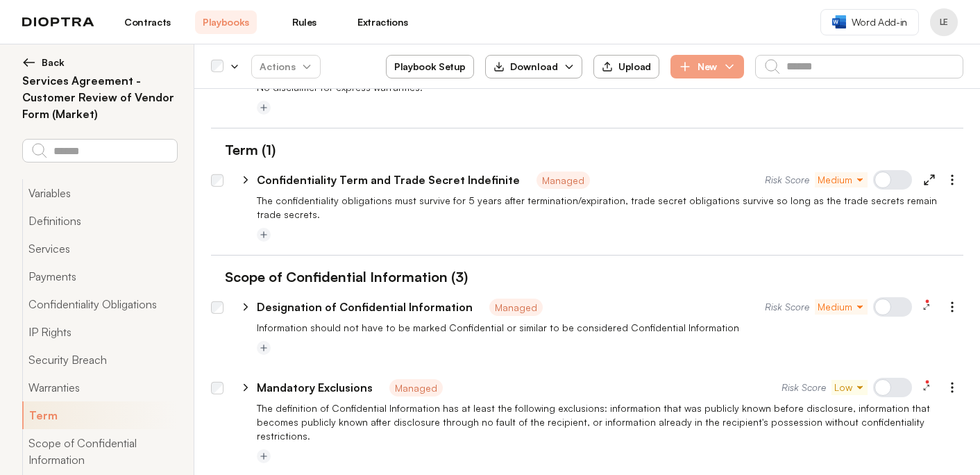
click at [893, 170] on div at bounding box center [892, 179] width 39 height 19
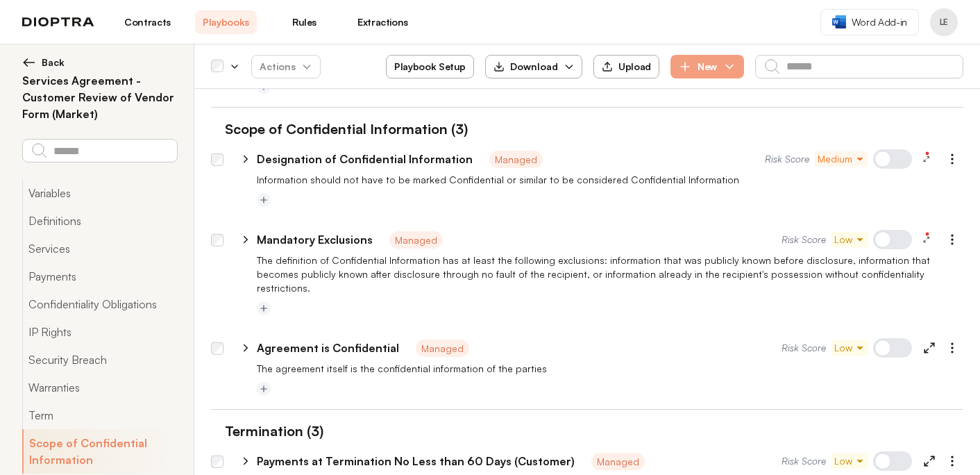
scroll to position [3554, 0]
click at [898, 337] on div at bounding box center [892, 346] width 39 height 19
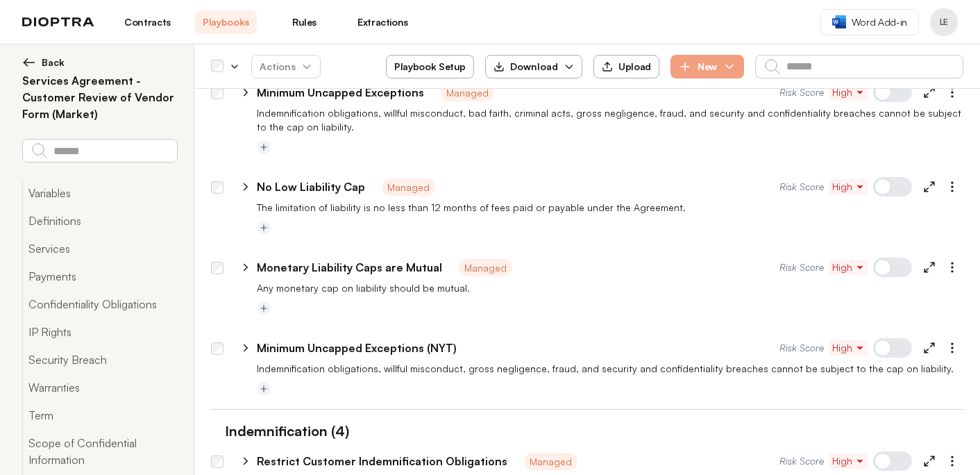
scroll to position [4284, 0]
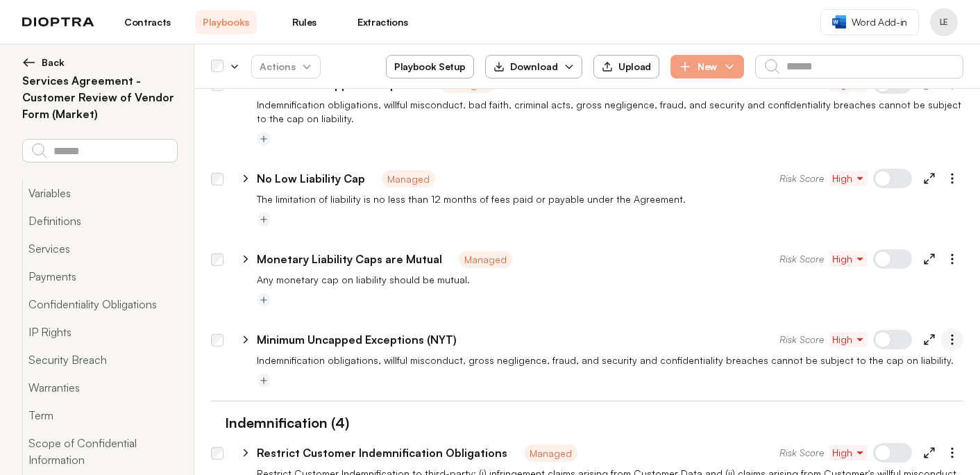
click at [955, 332] on icon "button" at bounding box center [952, 339] width 14 height 14
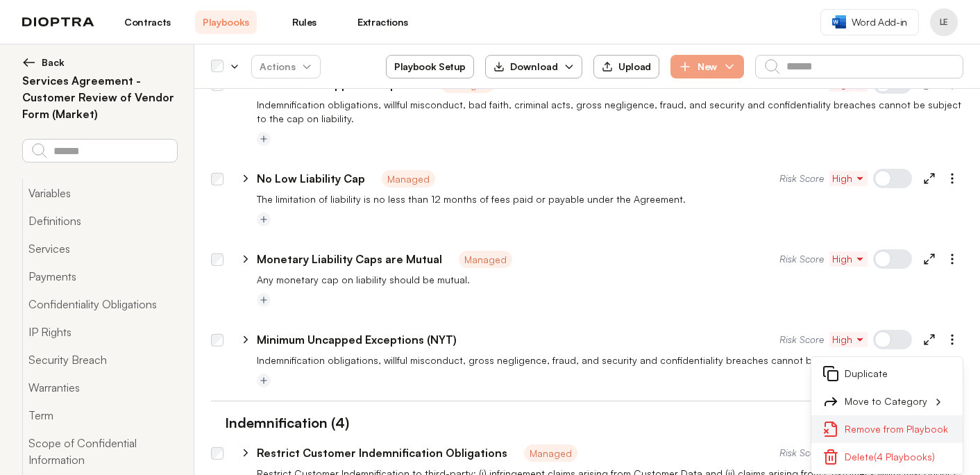
click at [894, 415] on button "Remove from Playbook" at bounding box center [886, 429] width 151 height 28
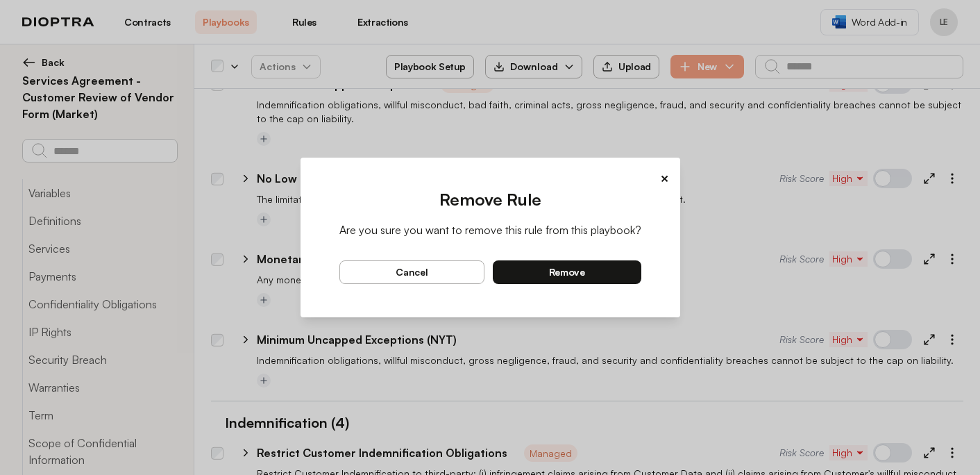
click at [615, 271] on button "remove" at bounding box center [567, 272] width 148 height 24
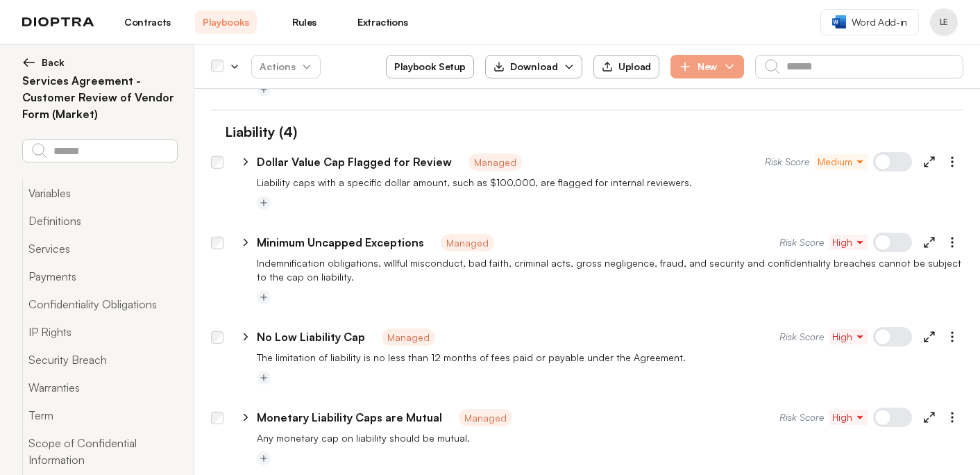
scroll to position [4118, 0]
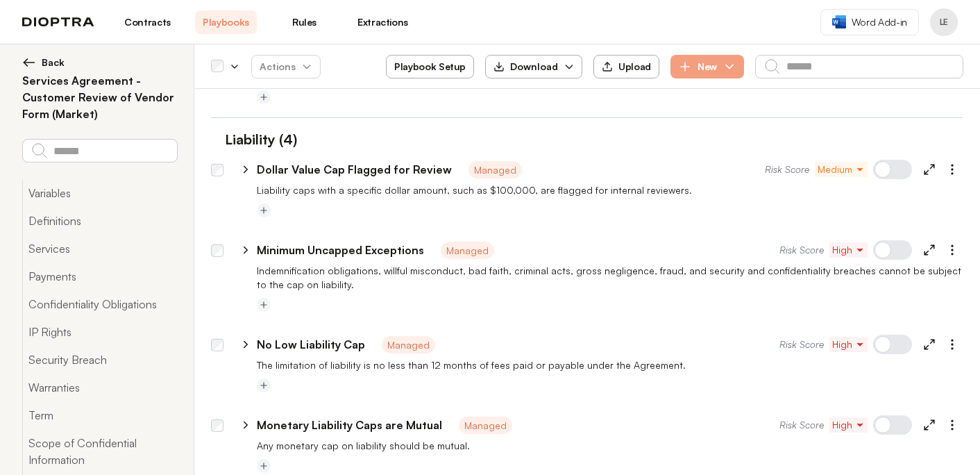
click at [895, 240] on div at bounding box center [892, 249] width 39 height 19
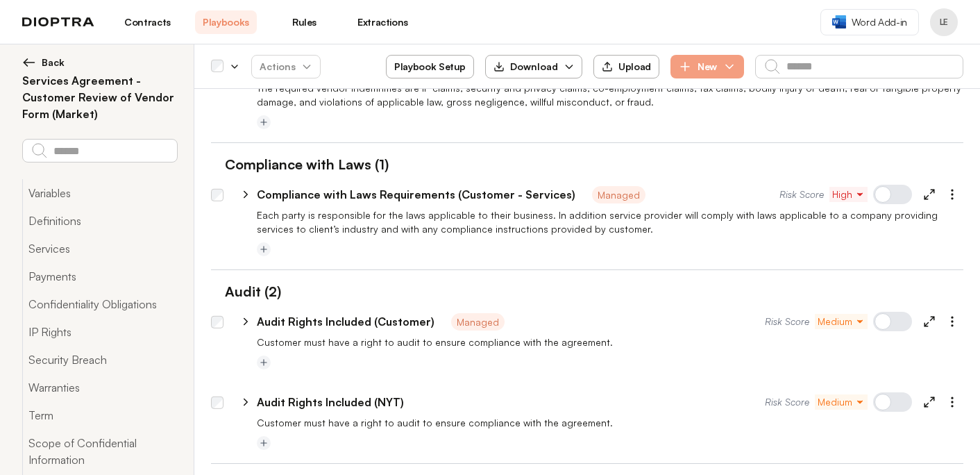
scroll to position [4863, 0]
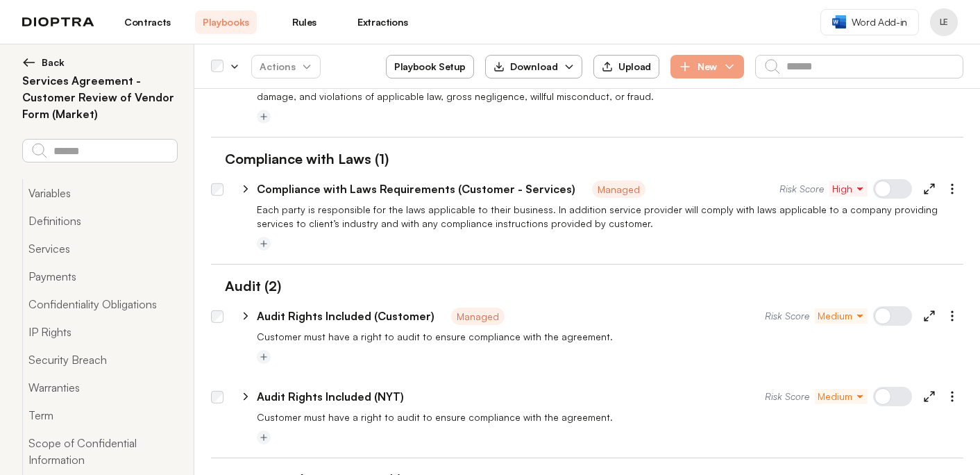
click at [899, 306] on div at bounding box center [892, 315] width 39 height 19
click at [953, 389] on icon "button" at bounding box center [952, 396] width 14 height 14
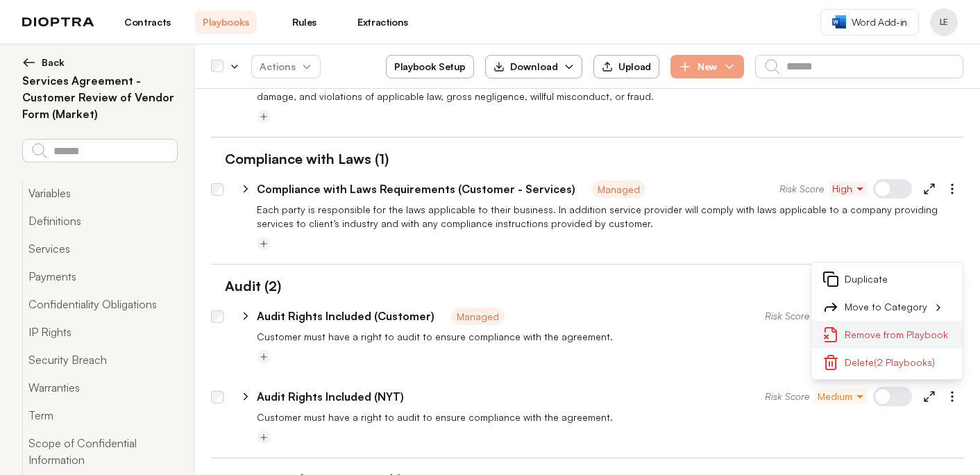
click at [890, 321] on button "Remove from Playbook" at bounding box center [886, 335] width 151 height 28
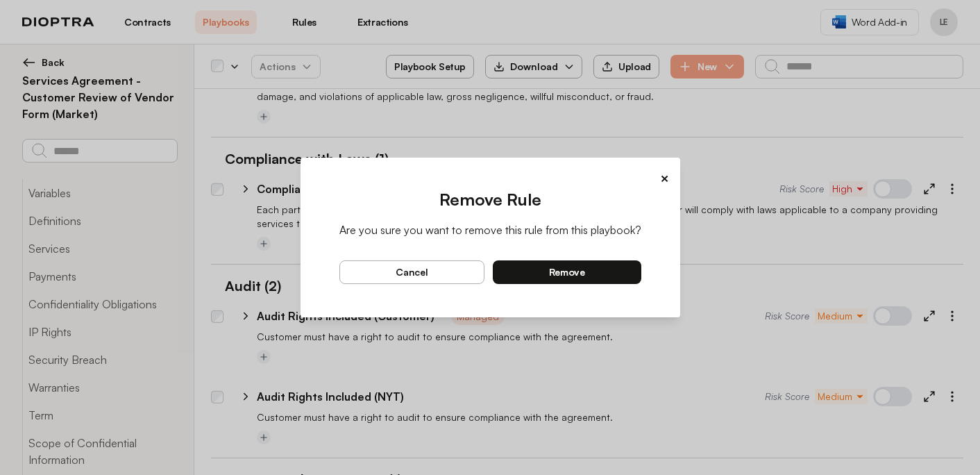
click at [591, 271] on button "remove" at bounding box center [567, 272] width 148 height 24
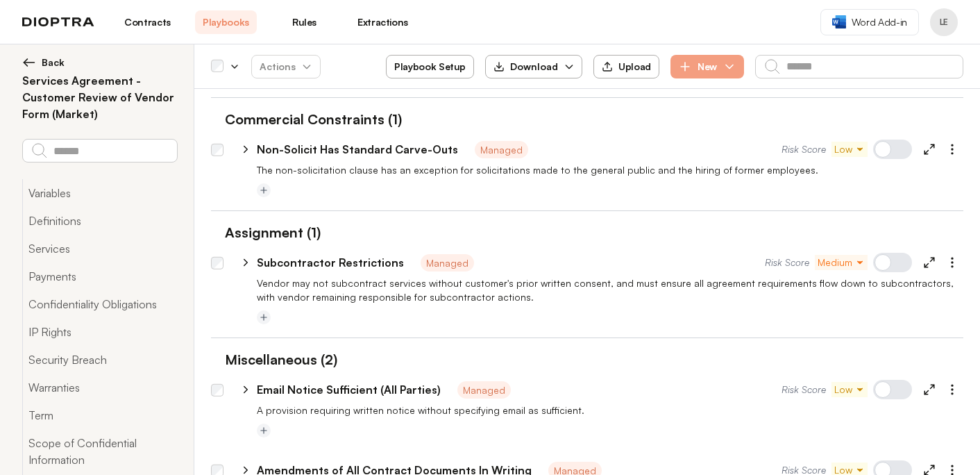
scroll to position [5181, 0]
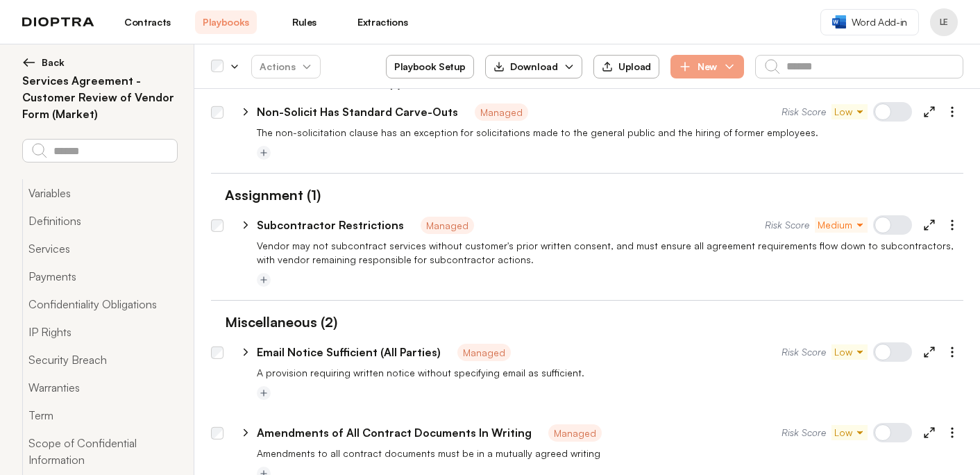
click at [897, 342] on div at bounding box center [892, 351] width 39 height 19
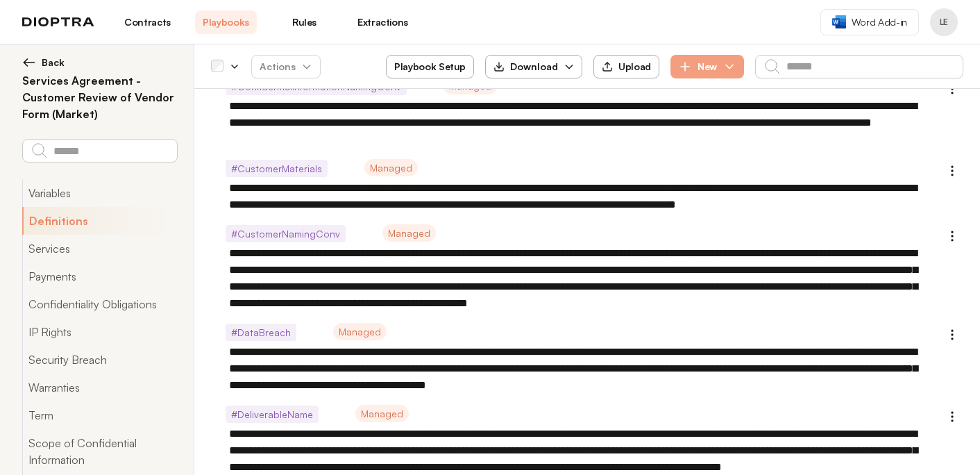
scroll to position [0, 0]
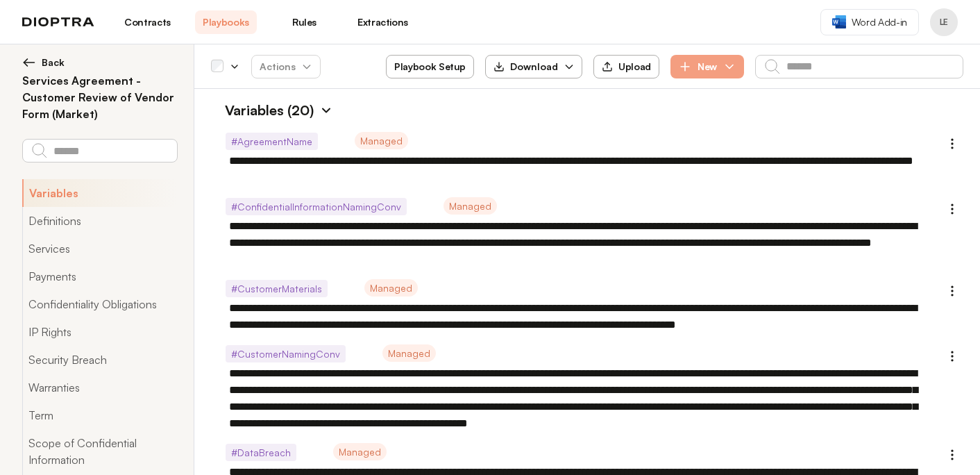
click at [23, 62] on img at bounding box center [29, 63] width 14 height 14
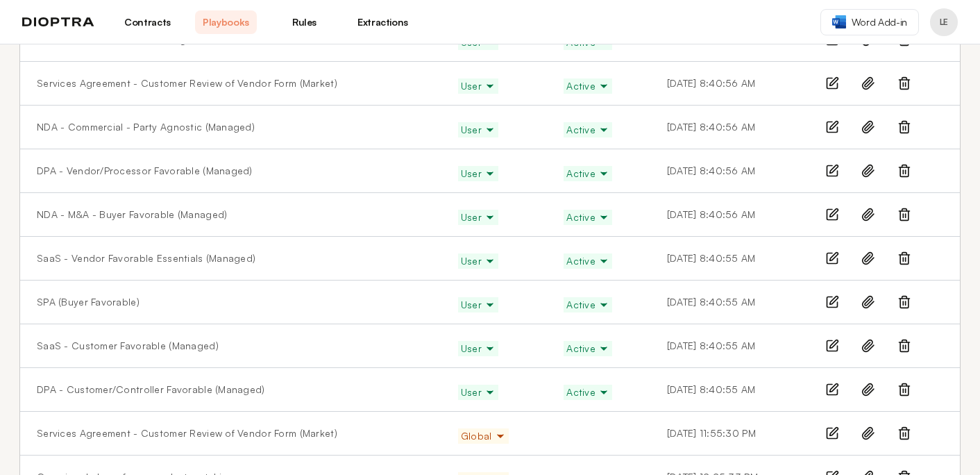
scroll to position [335, 0]
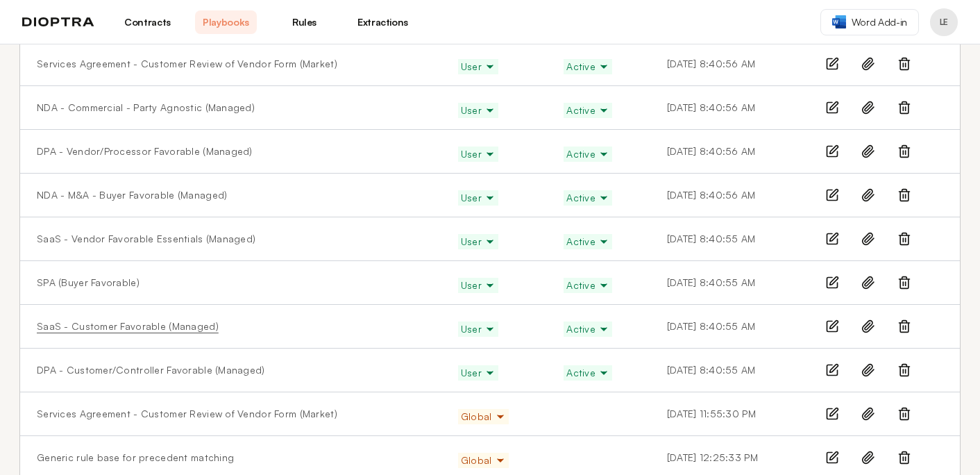
click at [150, 324] on link "SaaS - Customer Favorable (Managed)" at bounding box center [128, 326] width 182 height 14
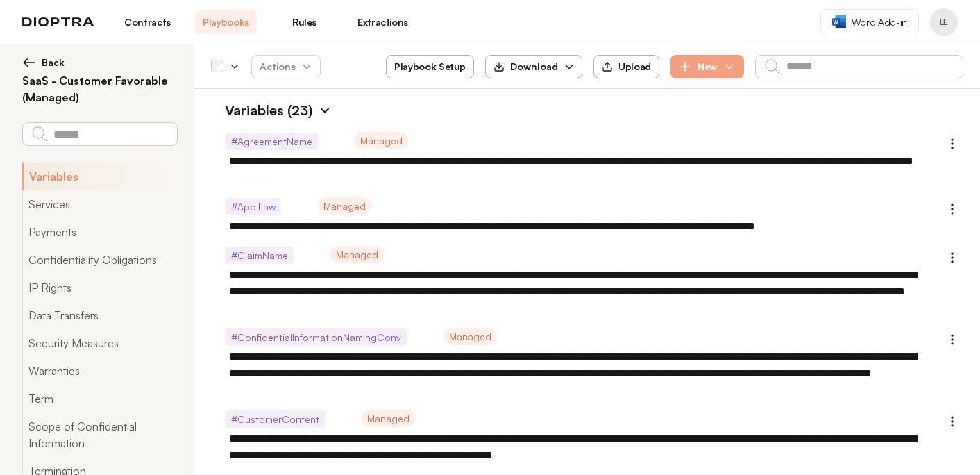
click at [324, 108] on img at bounding box center [325, 110] width 14 height 14
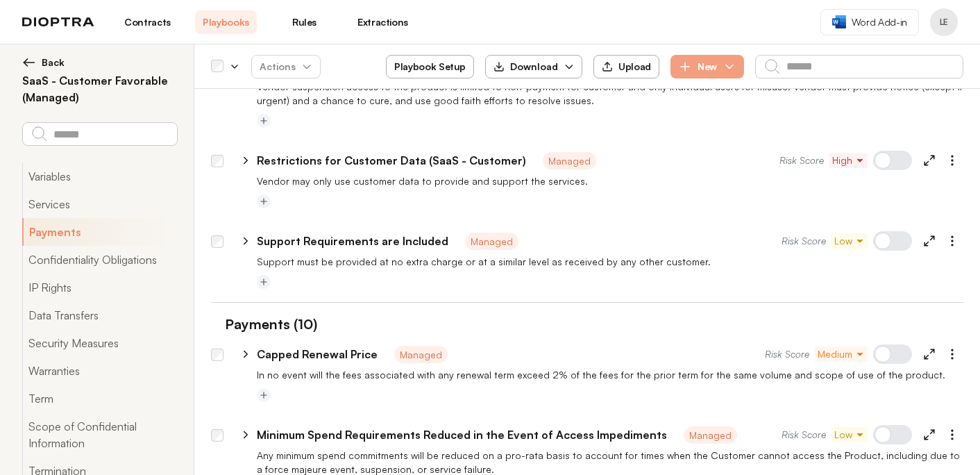
scroll to position [294, 0]
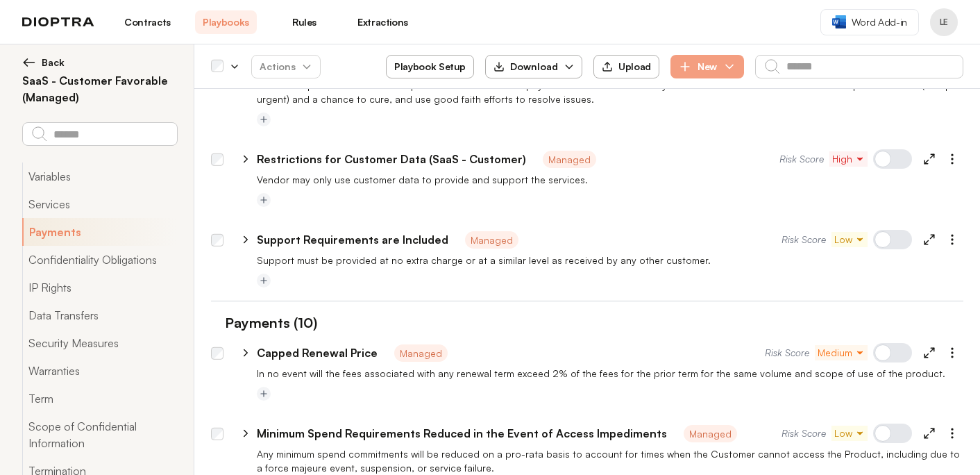
click at [894, 244] on div at bounding box center [892, 239] width 39 height 19
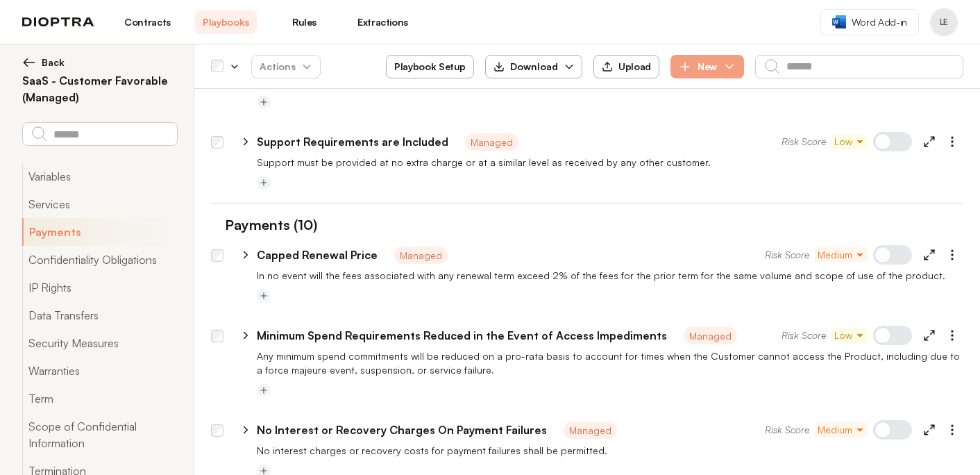
scroll to position [412, 0]
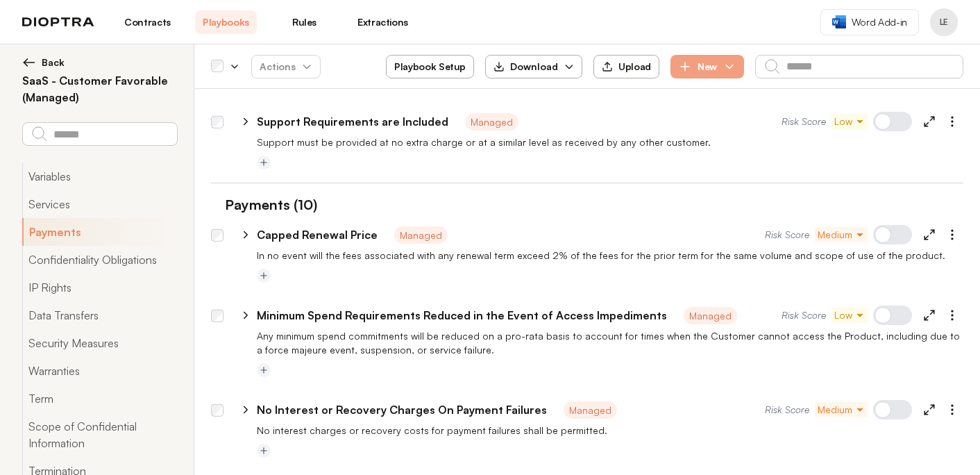
click at [901, 241] on div at bounding box center [892, 234] width 39 height 19
click at [900, 315] on div at bounding box center [892, 314] width 39 height 19
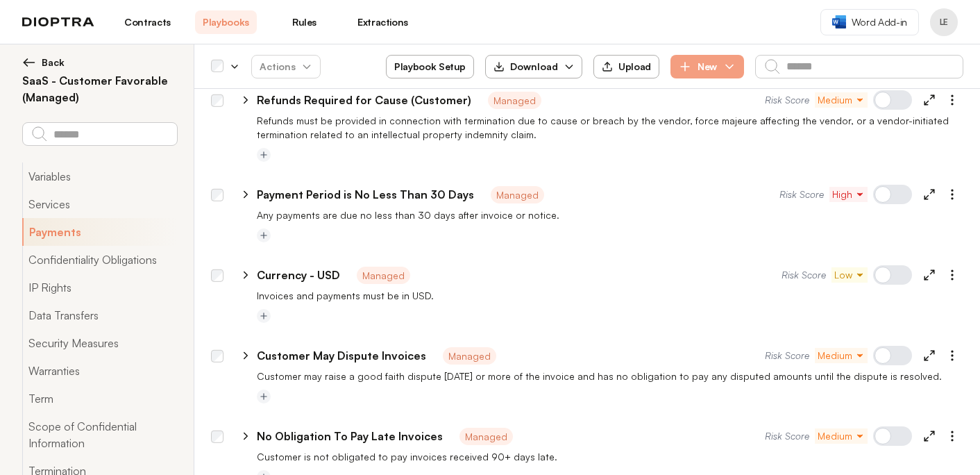
scroll to position [814, 0]
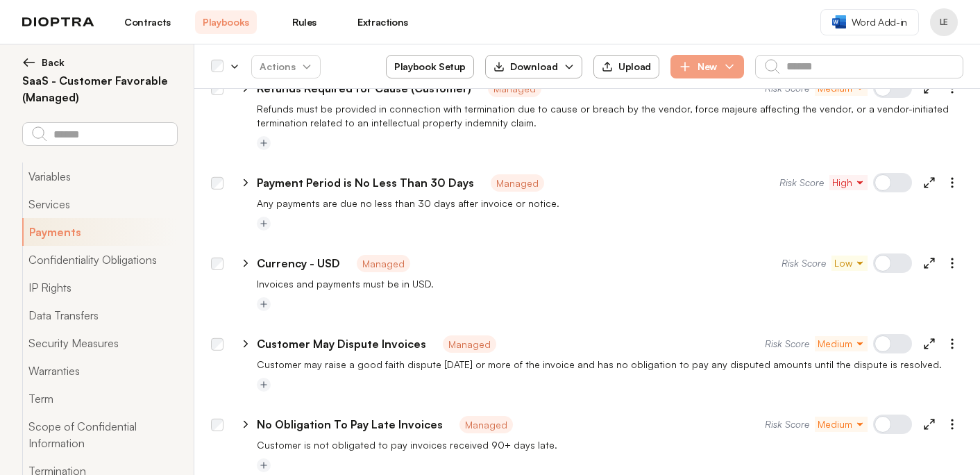
click at [893, 262] on div at bounding box center [892, 262] width 39 height 19
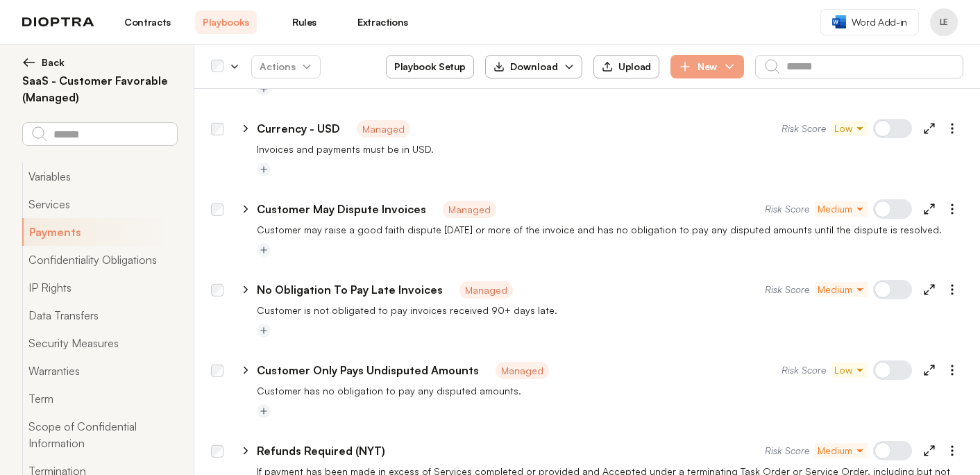
scroll to position [976, 0]
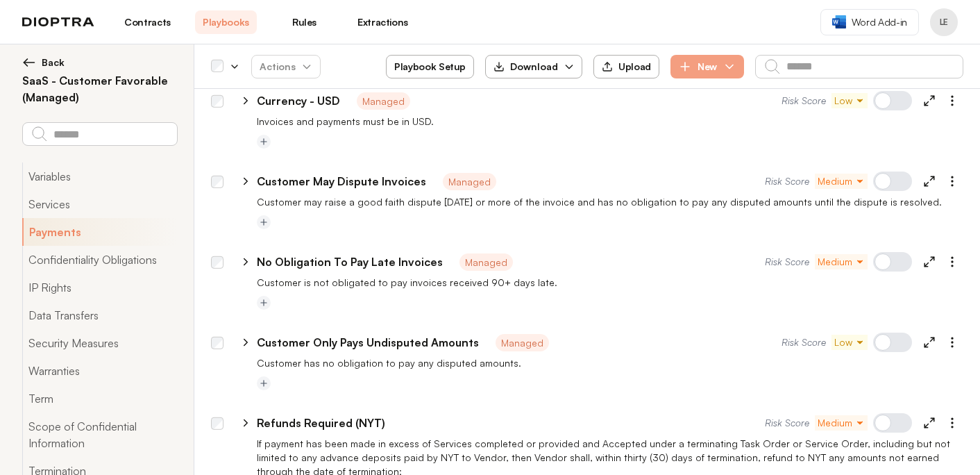
click at [895, 269] on div at bounding box center [892, 261] width 39 height 19
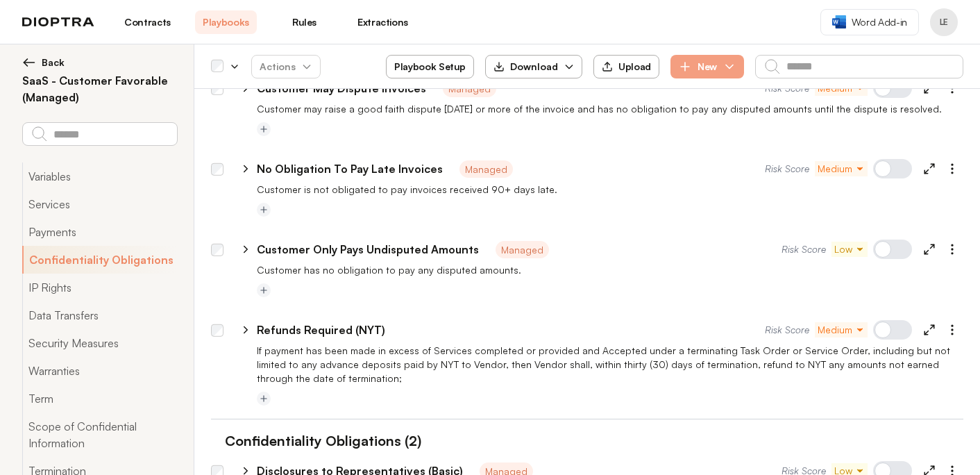
scroll to position [1074, 0]
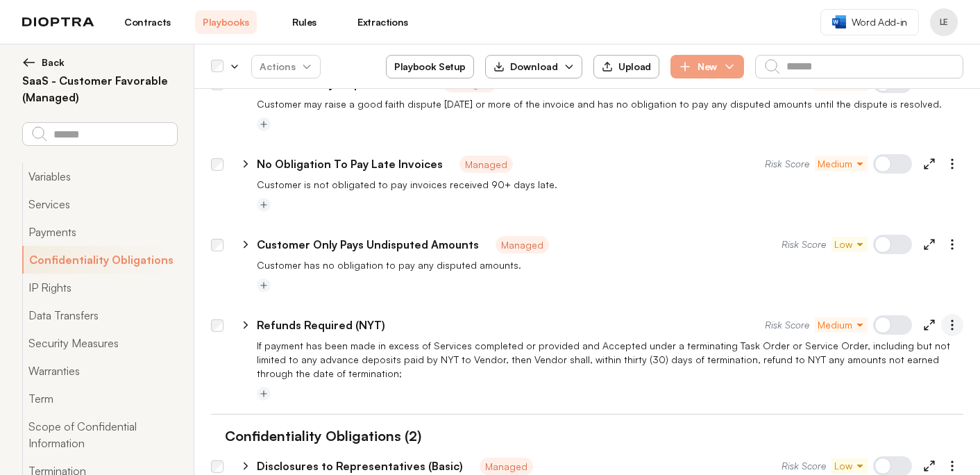
click at [955, 325] on icon "button" at bounding box center [952, 325] width 14 height 14
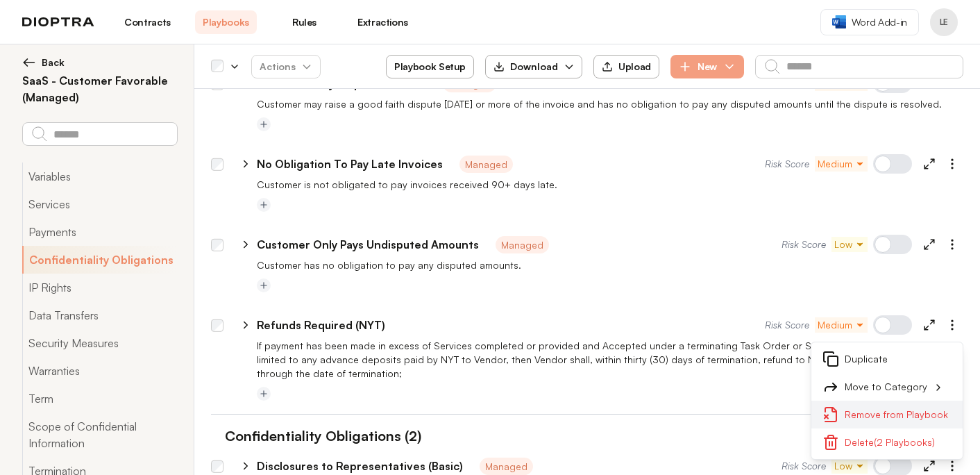
click at [896, 415] on button "Remove from Playbook" at bounding box center [886, 414] width 151 height 28
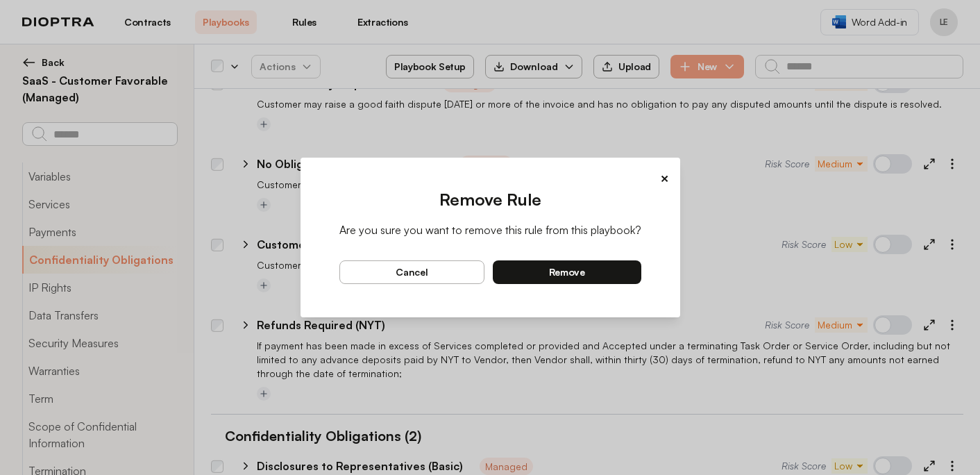
click at [632, 274] on button "remove" at bounding box center [567, 272] width 148 height 24
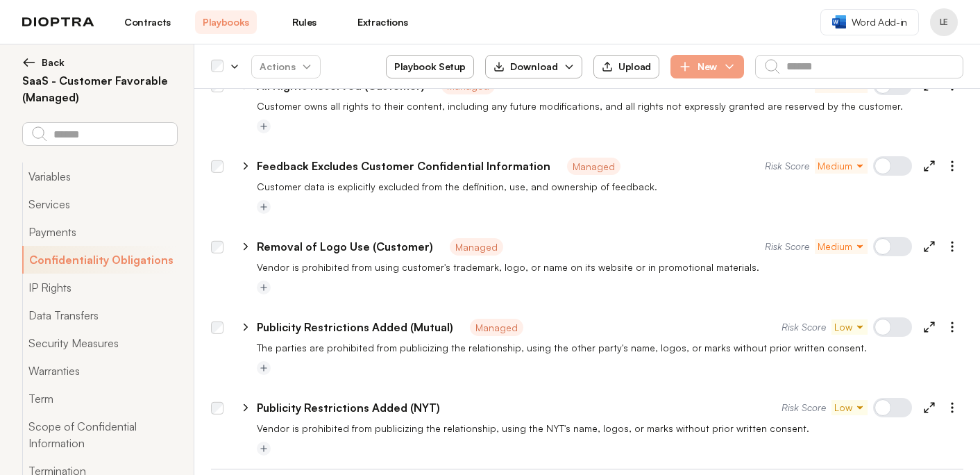
scroll to position [1574, 0]
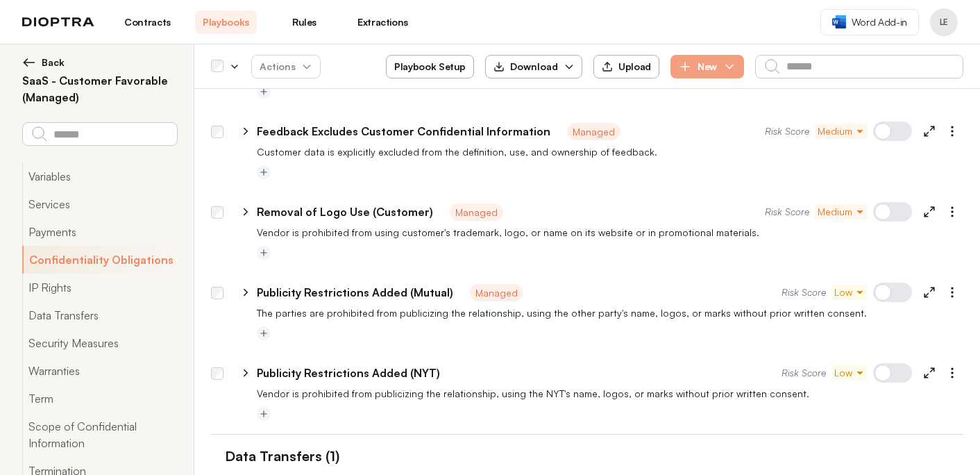
click at [892, 293] on div at bounding box center [892, 291] width 39 height 19
click at [953, 375] on icon "button" at bounding box center [952, 373] width 14 height 14
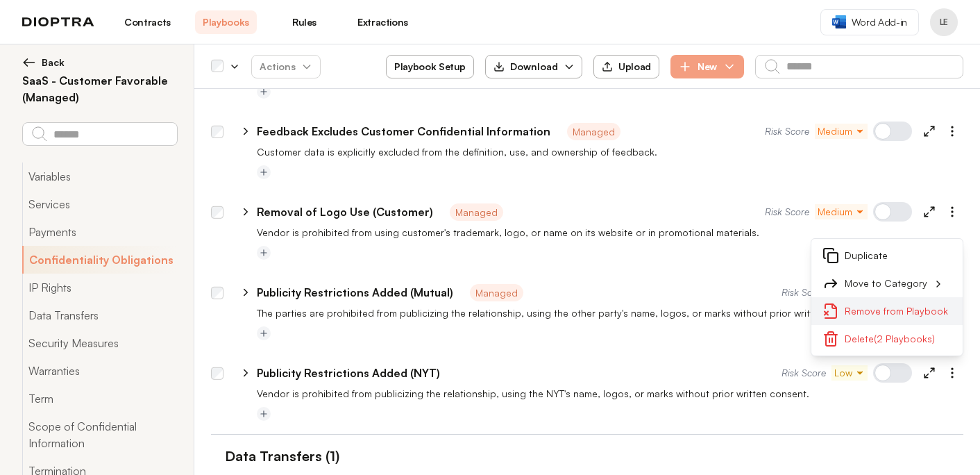
click at [904, 309] on button "Remove from Playbook" at bounding box center [886, 311] width 151 height 28
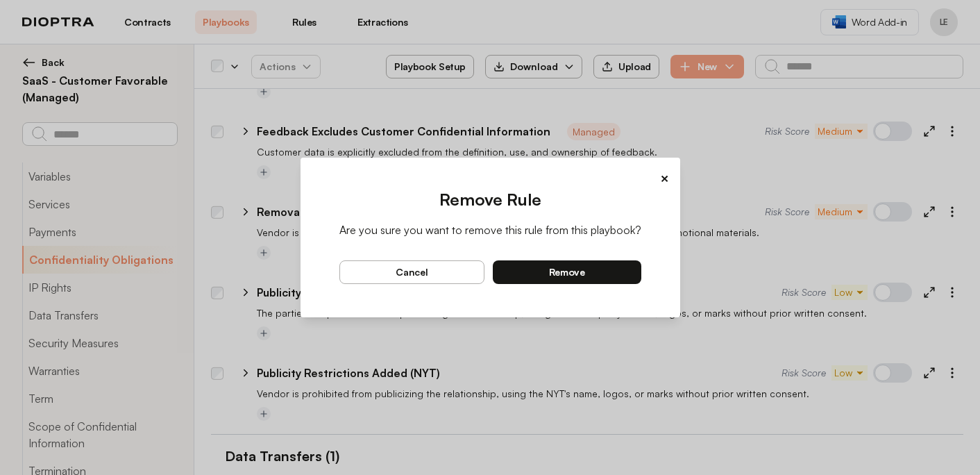
click at [601, 274] on button "remove" at bounding box center [567, 272] width 148 height 24
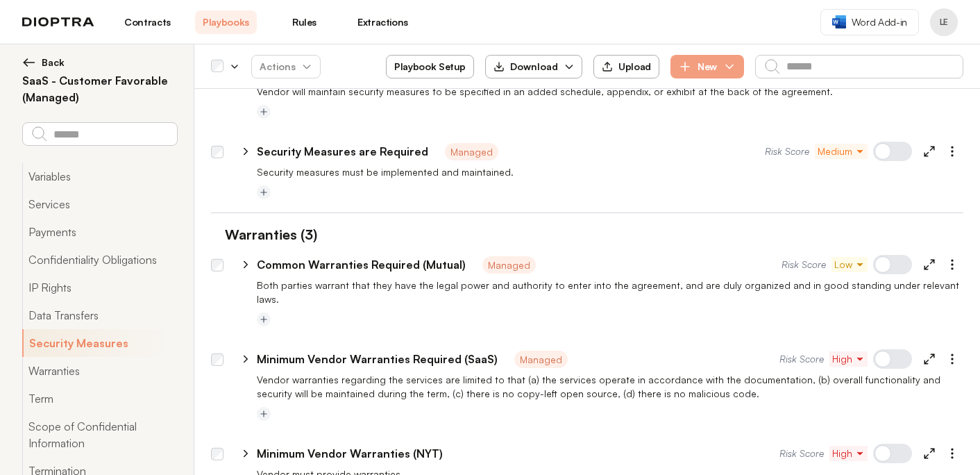
scroll to position [2115, 0]
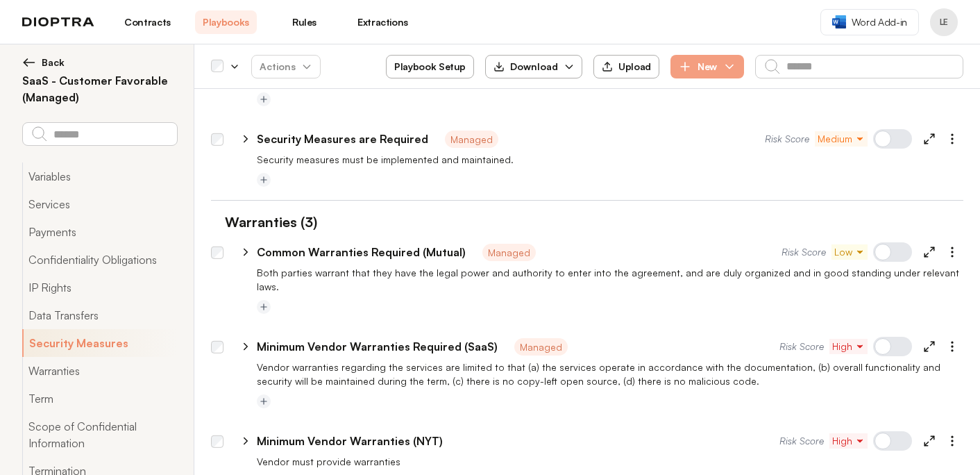
click at [881, 256] on div at bounding box center [892, 251] width 39 height 19
click at [899, 337] on div at bounding box center [892, 346] width 39 height 19
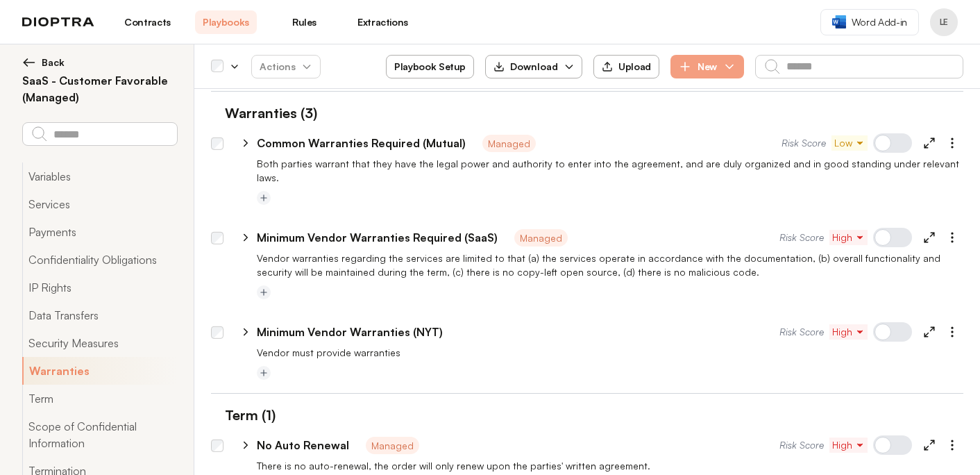
scroll to position [2239, 0]
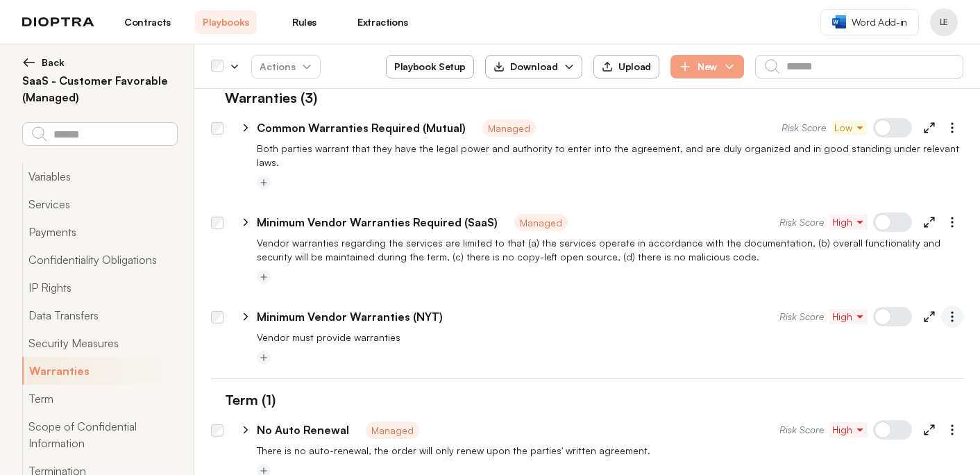
click at [954, 309] on icon "button" at bounding box center [952, 316] width 14 height 14
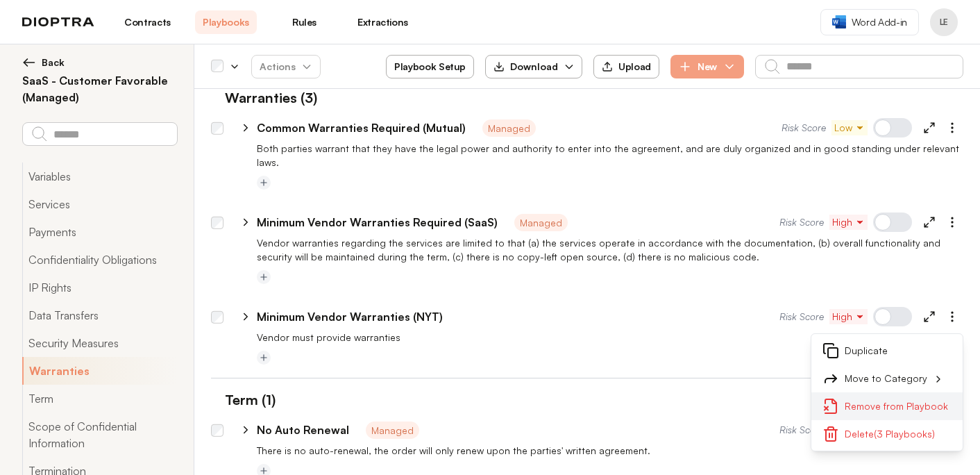
click at [899, 392] on button "Remove from Playbook" at bounding box center [886, 406] width 151 height 28
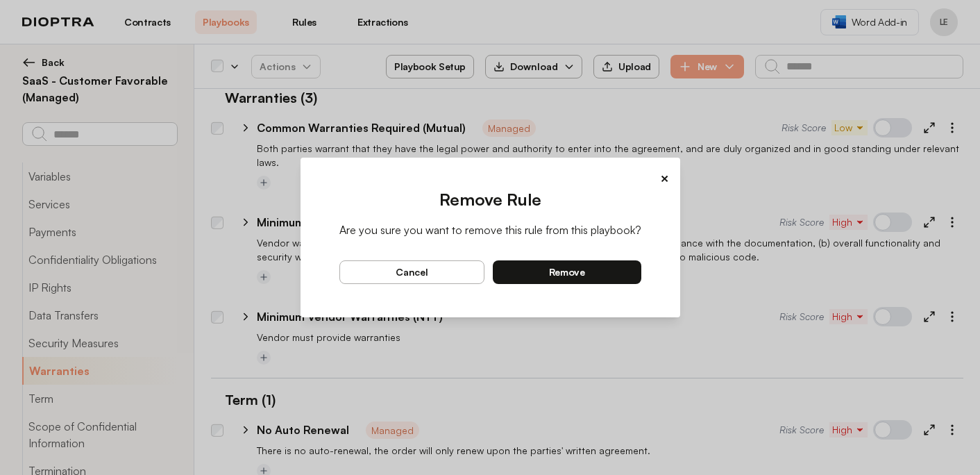
click at [584, 273] on button "remove" at bounding box center [567, 272] width 148 height 24
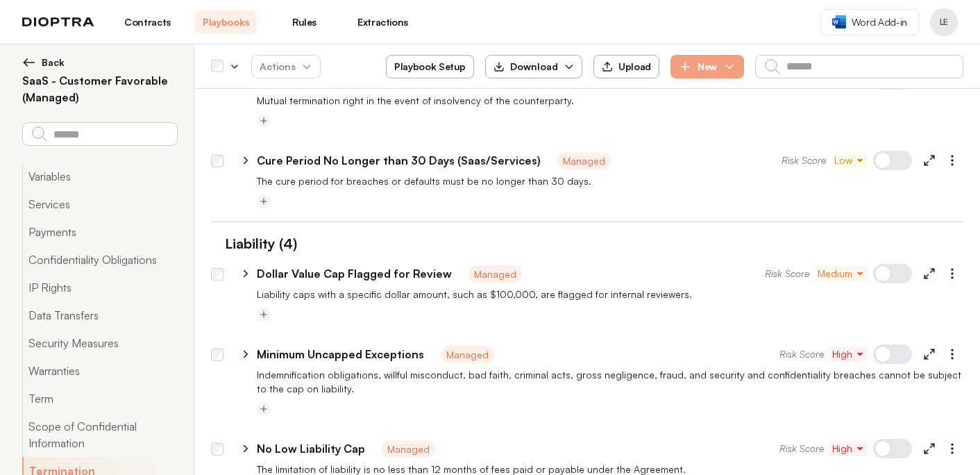
scroll to position [2913, 0]
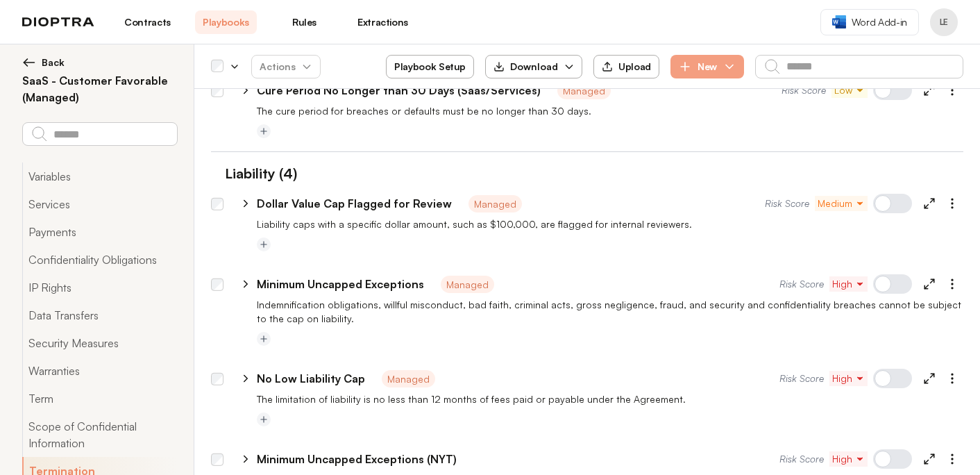
click at [901, 274] on div at bounding box center [892, 283] width 39 height 19
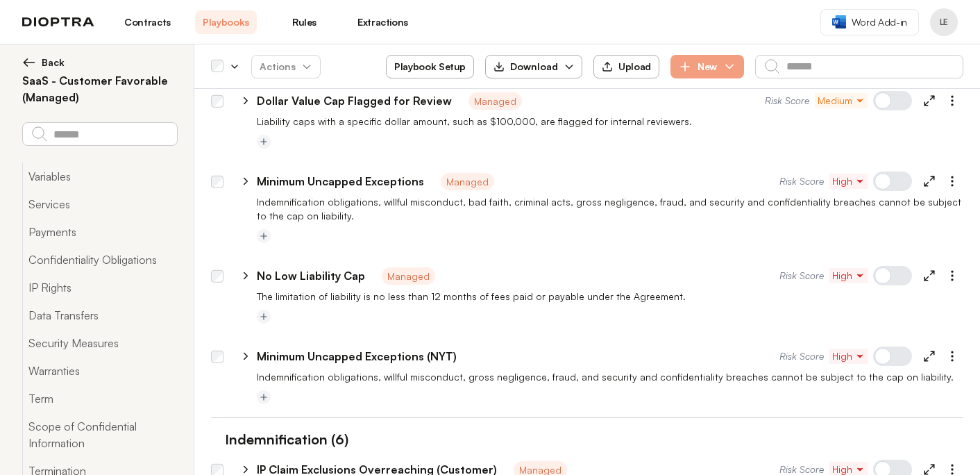
scroll to position [3027, 0]
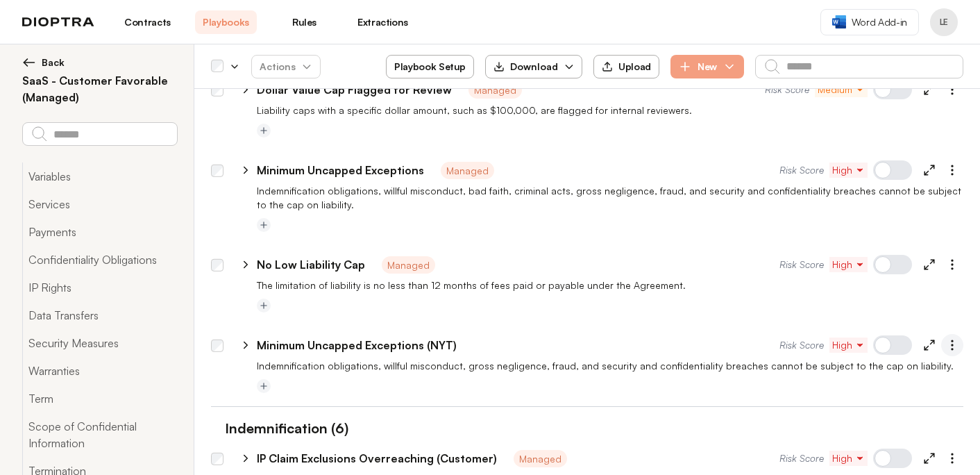
click at [953, 338] on icon "button" at bounding box center [952, 345] width 14 height 14
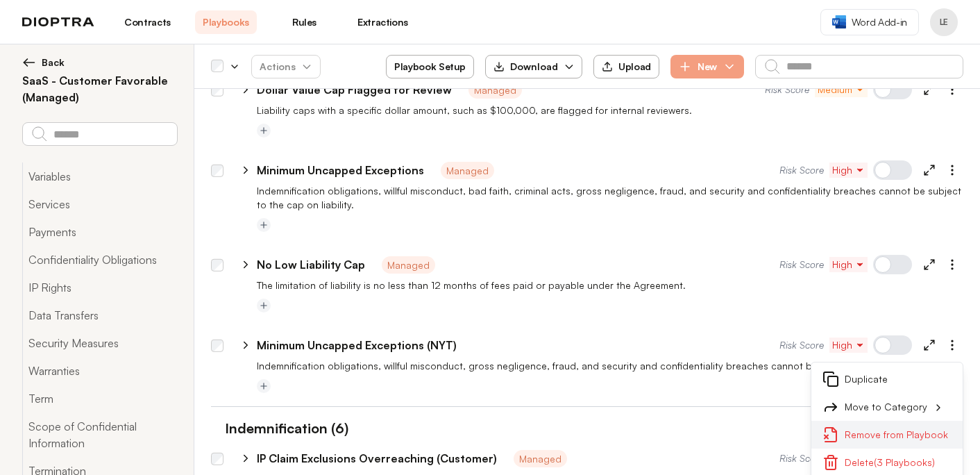
click at [891, 420] on button "Remove from Playbook" at bounding box center [886, 434] width 151 height 28
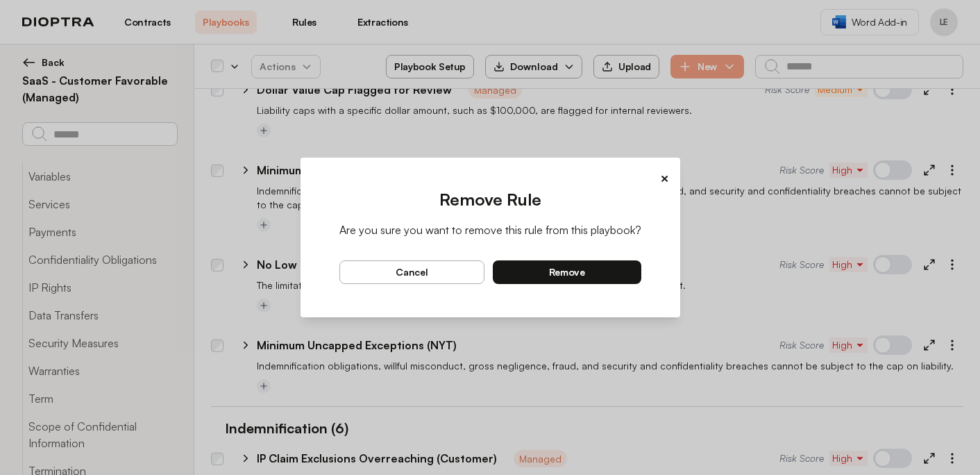
click at [605, 273] on button "remove" at bounding box center [567, 272] width 148 height 24
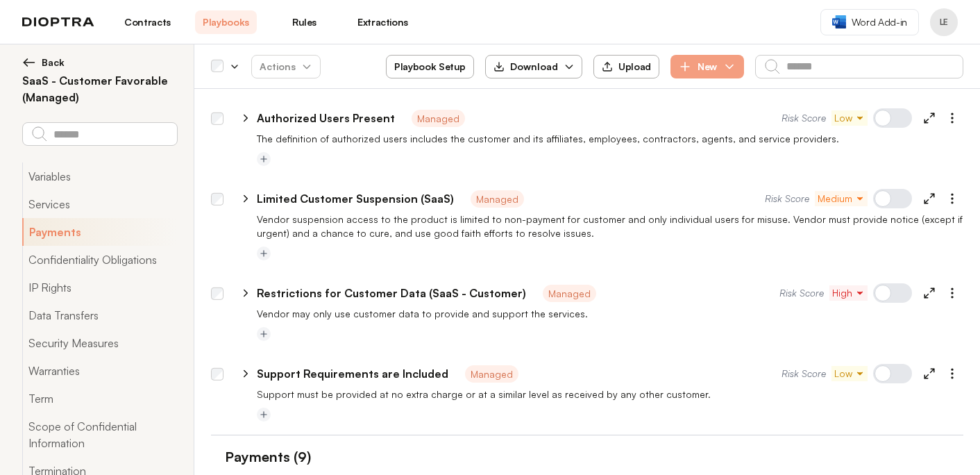
scroll to position [28, 0]
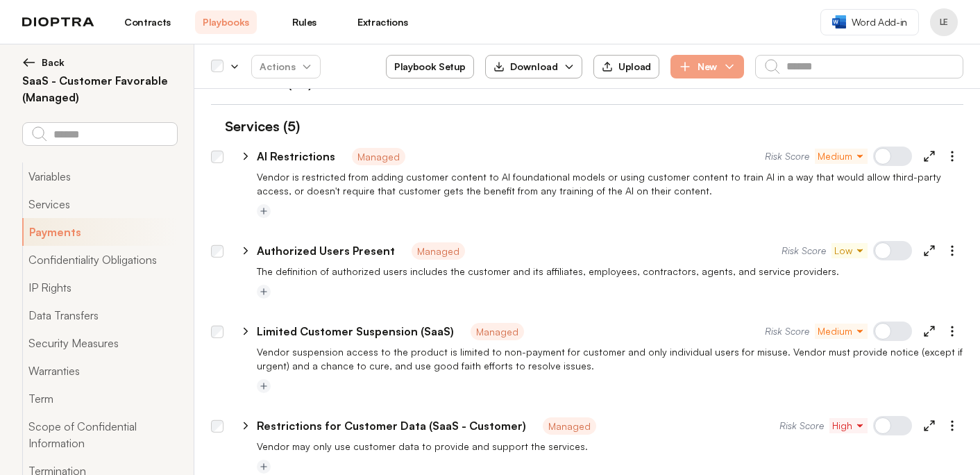
type textarea "*"
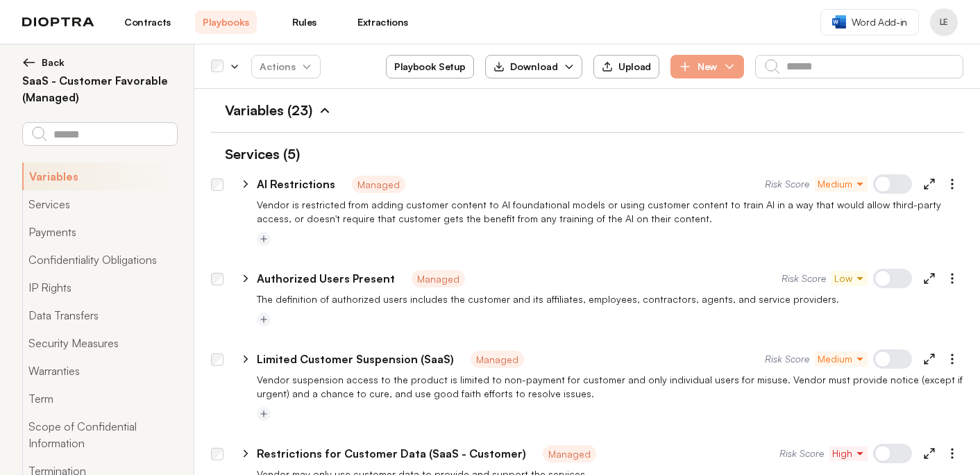
click at [28, 62] on img at bounding box center [29, 63] width 14 height 14
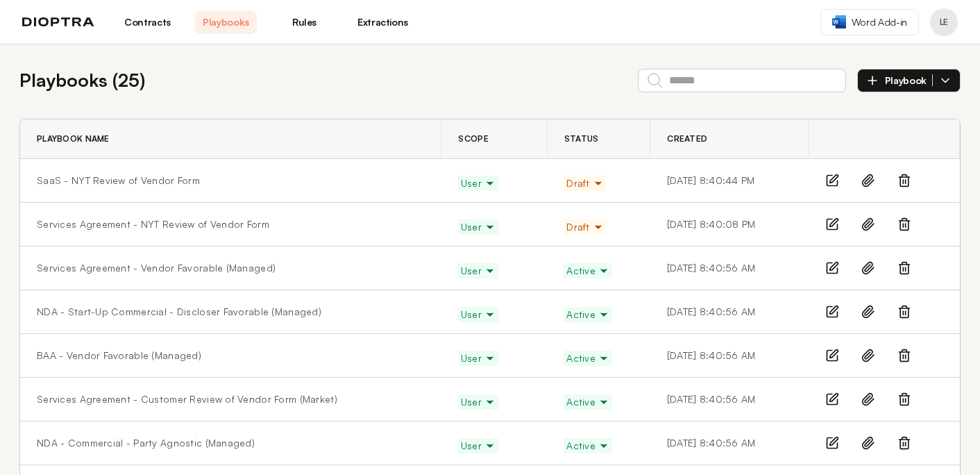
click at [164, 19] on link "Contracts" at bounding box center [148, 22] width 62 height 24
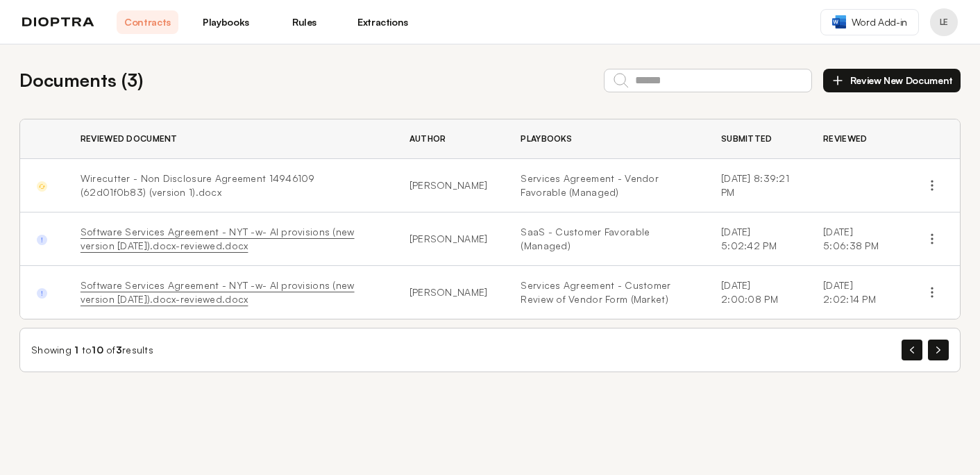
click at [885, 82] on button "Review New Document" at bounding box center [891, 81] width 137 height 24
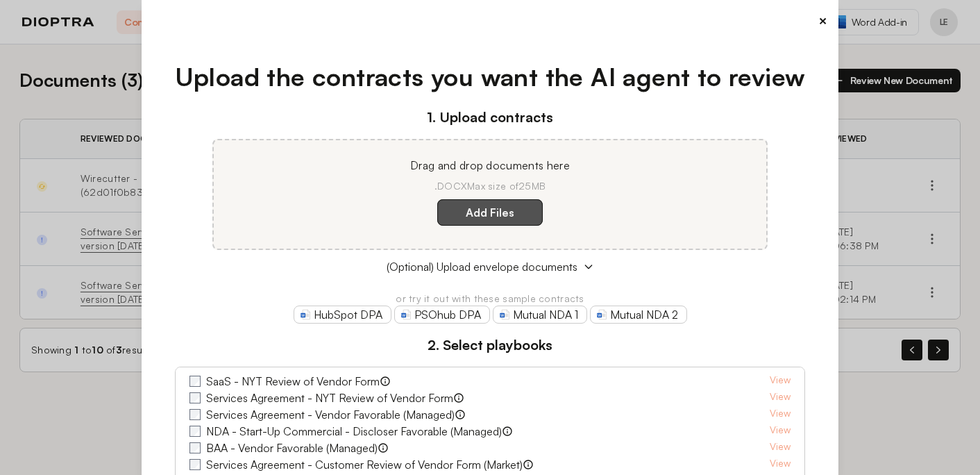
click at [525, 216] on label "Add Files" at bounding box center [489, 212] width 105 height 26
click at [0, 0] on here "Add Files" at bounding box center [0, 0] width 0 height 0
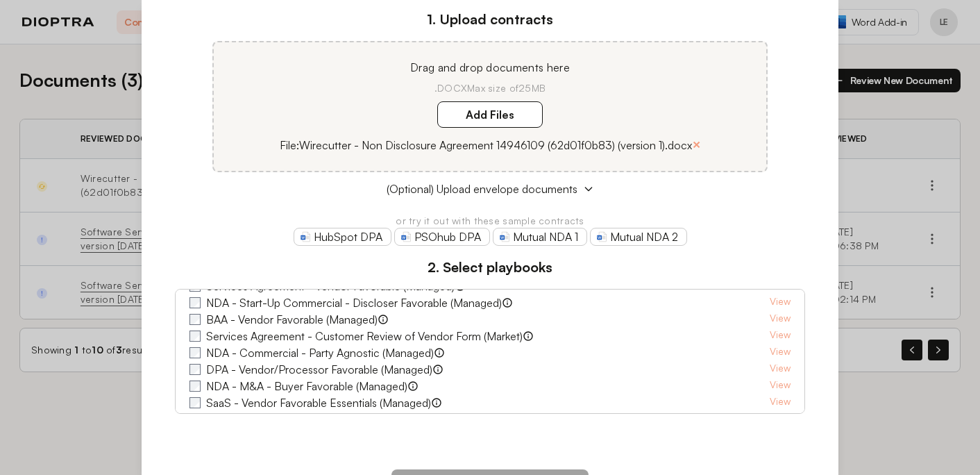
scroll to position [53, 0]
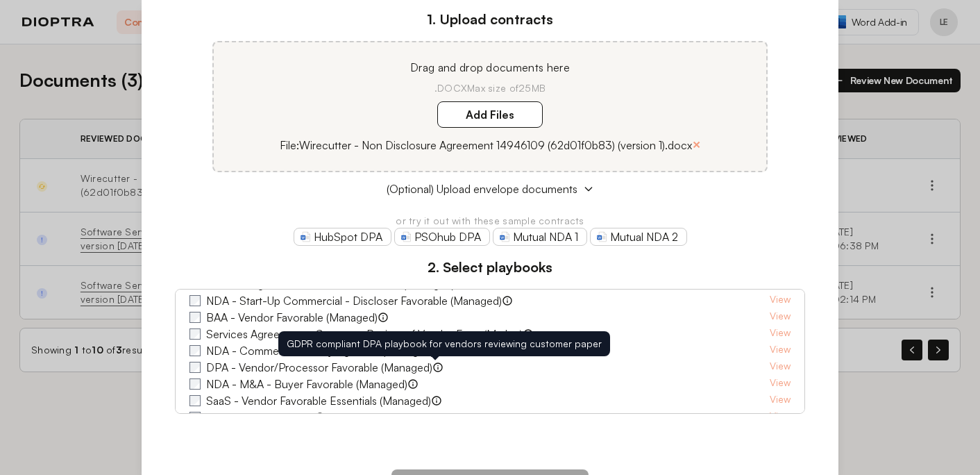
click at [378, 348] on div "GDPR compliant DPA playbook for vendors reviewing customer paper" at bounding box center [444, 344] width 315 height 14
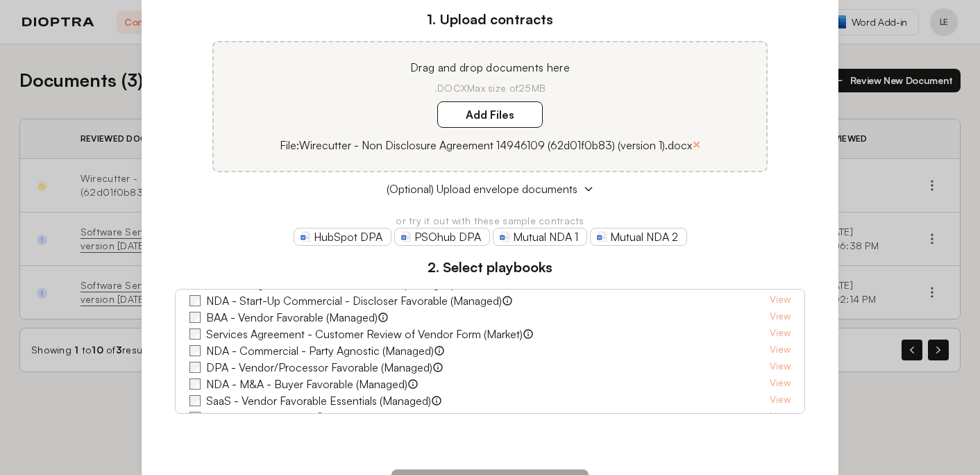
click at [253, 352] on label "NDA - Commercial - Party Agnostic (Managed)" at bounding box center [320, 350] width 228 height 17
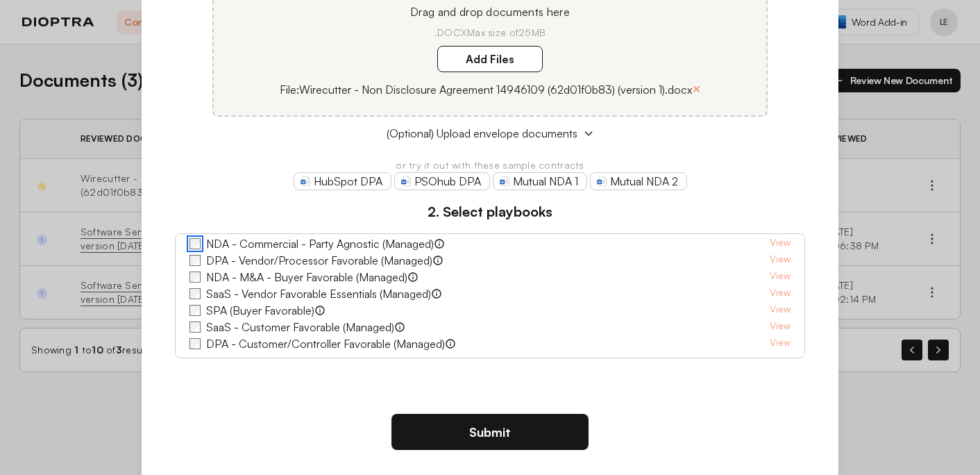
scroll to position [161, 0]
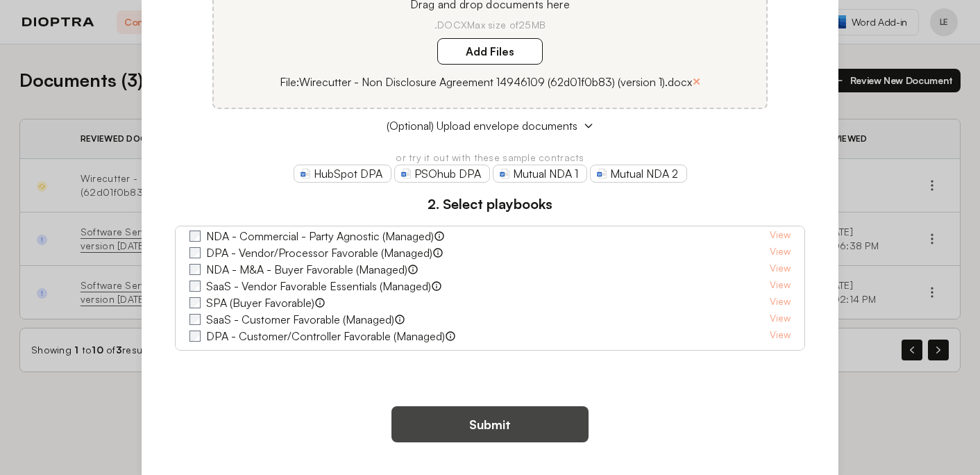
click at [507, 423] on button "Submit" at bounding box center [489, 424] width 197 height 36
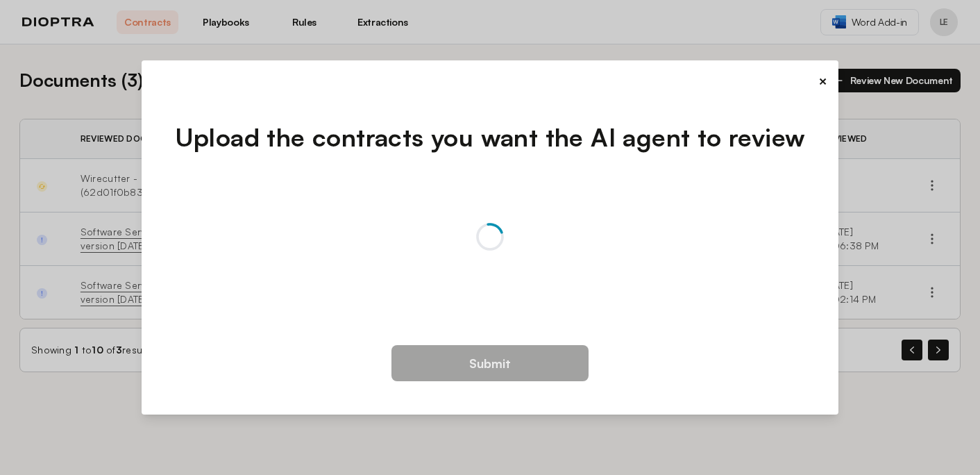
scroll to position [0, 0]
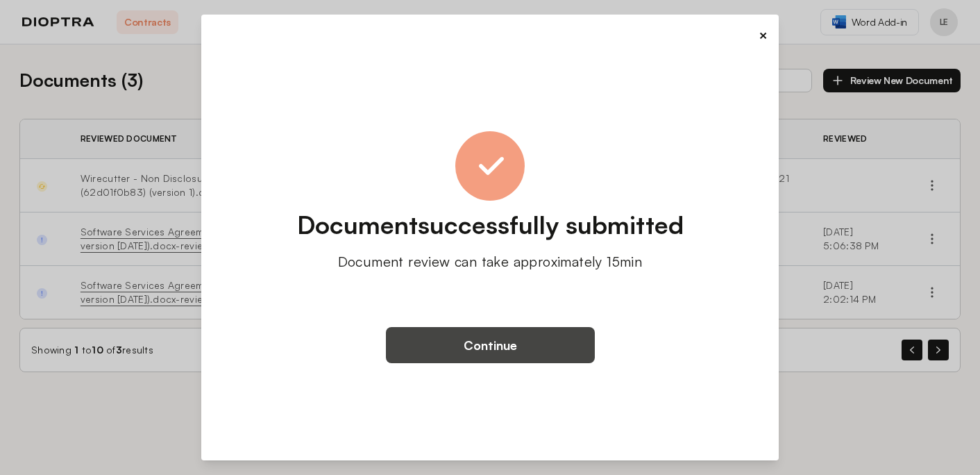
click at [507, 346] on button "Continue" at bounding box center [490, 345] width 209 height 36
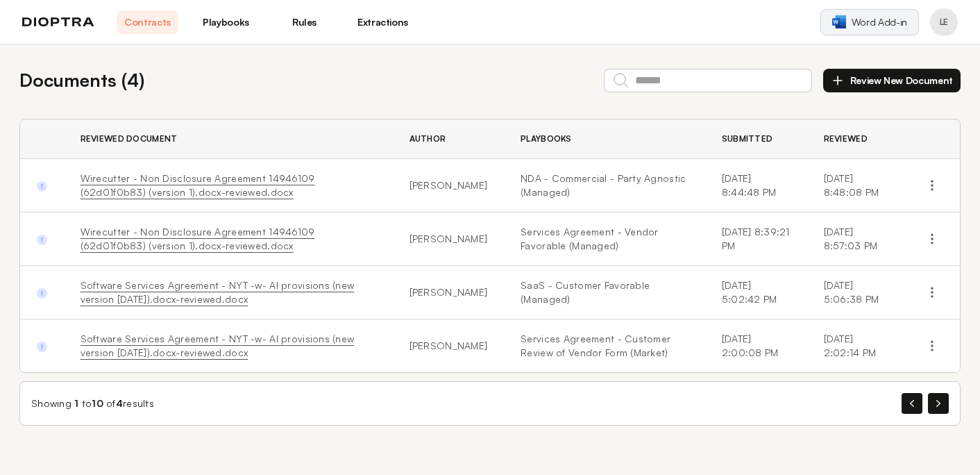
click at [846, 26] on img at bounding box center [839, 21] width 14 height 13
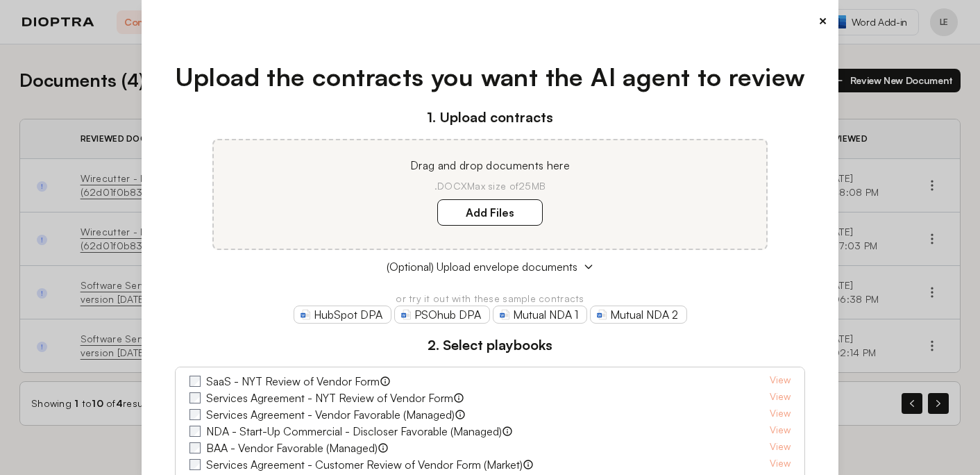
click at [821, 21] on button "×" at bounding box center [822, 20] width 9 height 19
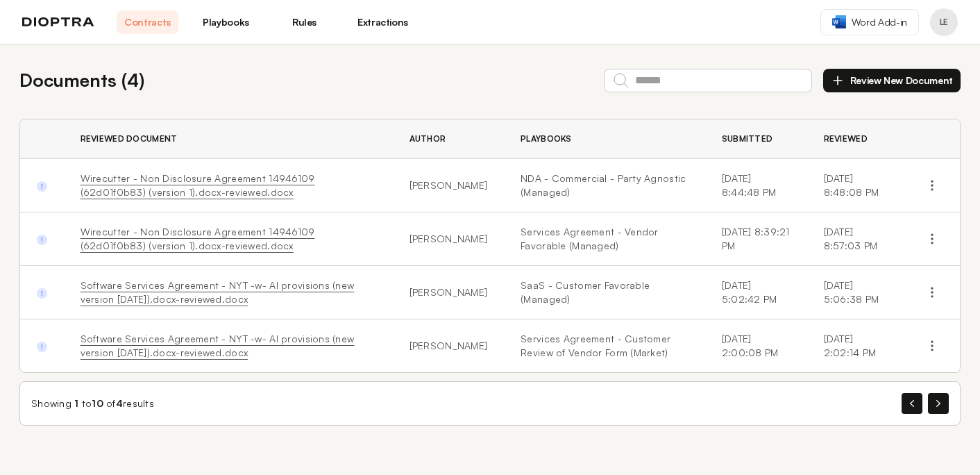
click at [150, 182] on link "Wirecutter - Non Disclosure Agreement 14946109 (62d01f0b83) (version 1).docx-re…" at bounding box center [197, 185] width 235 height 26
